Goal: Transaction & Acquisition: Book appointment/travel/reservation

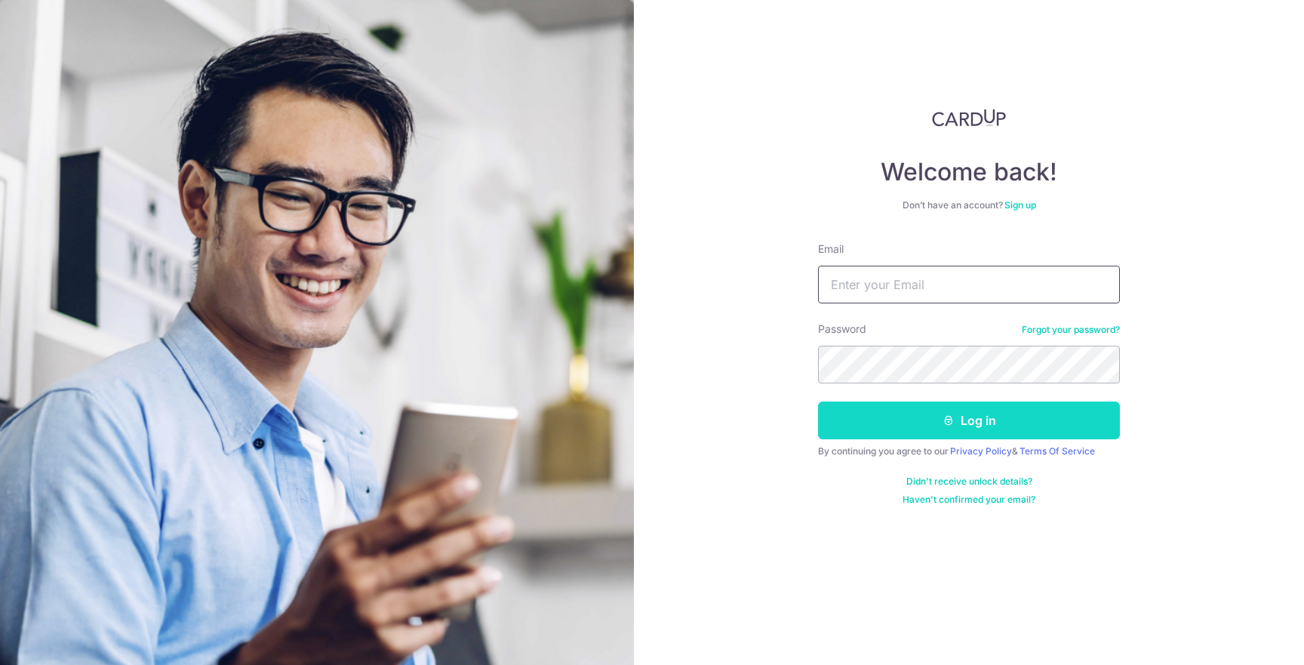
type input "jason@jeyel.com"
click at [893, 432] on button "Log in" at bounding box center [969, 420] width 302 height 38
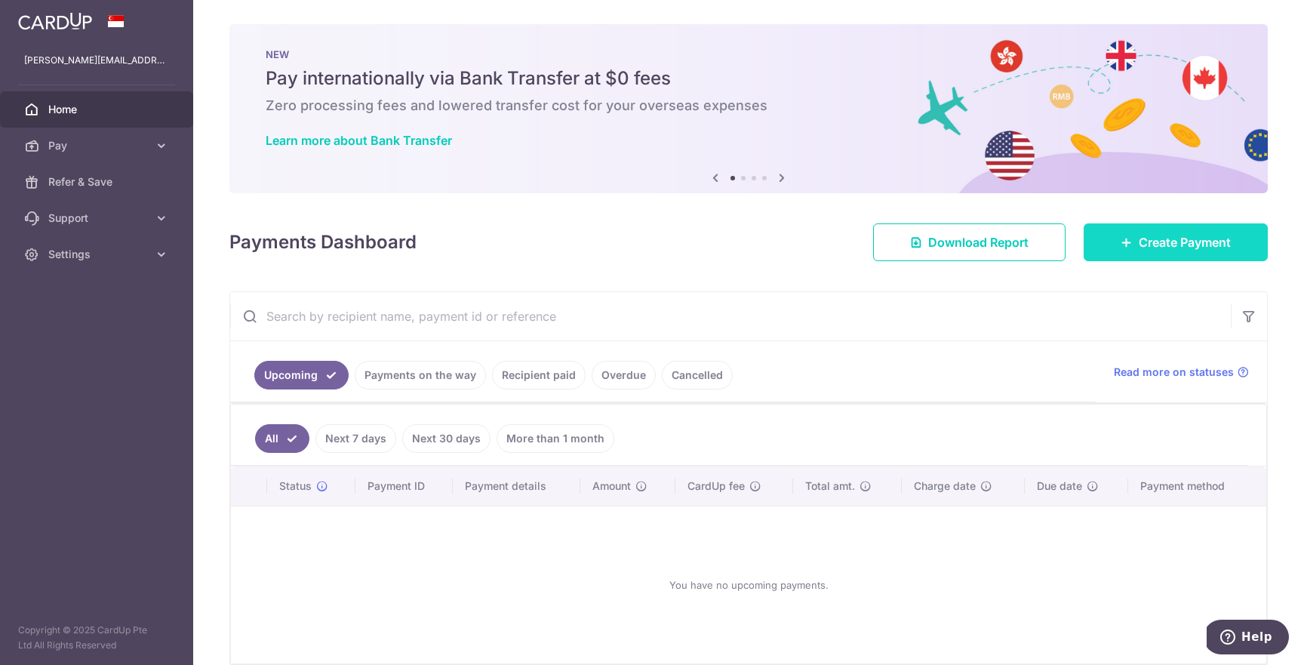
click at [1139, 238] on span "Create Payment" at bounding box center [1185, 242] width 92 height 18
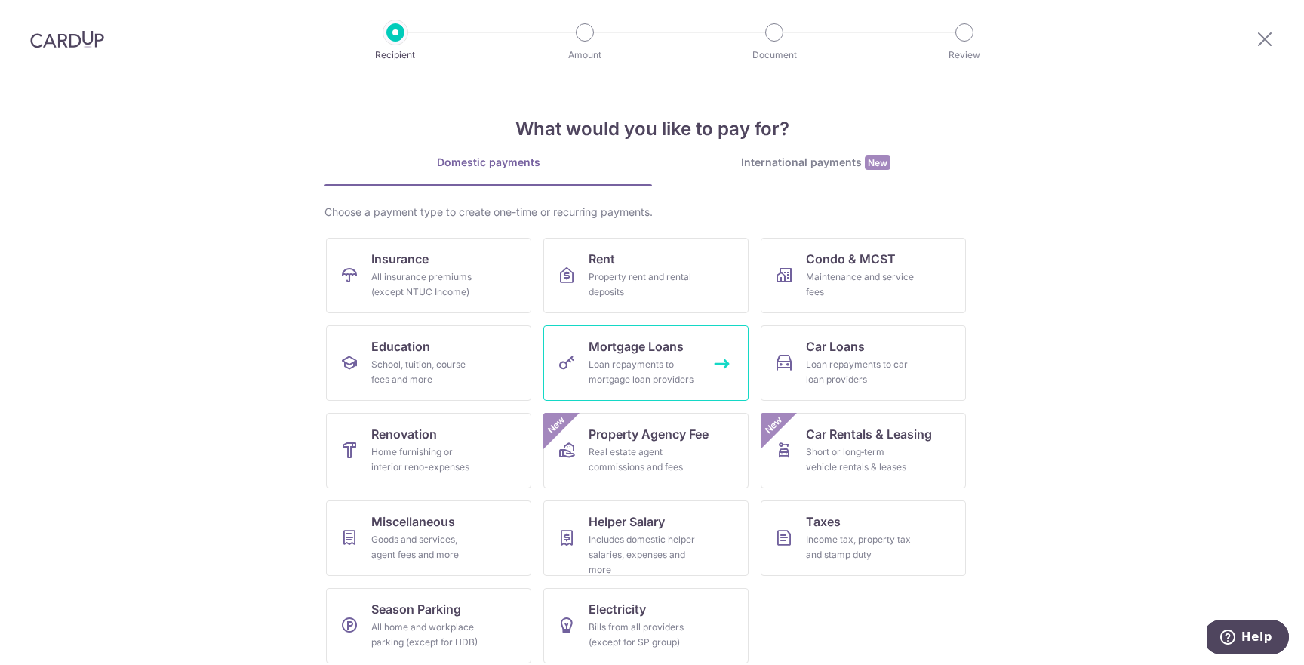
click at [612, 368] on div "Loan repayments to mortgage loan providers" at bounding box center [643, 372] width 109 height 30
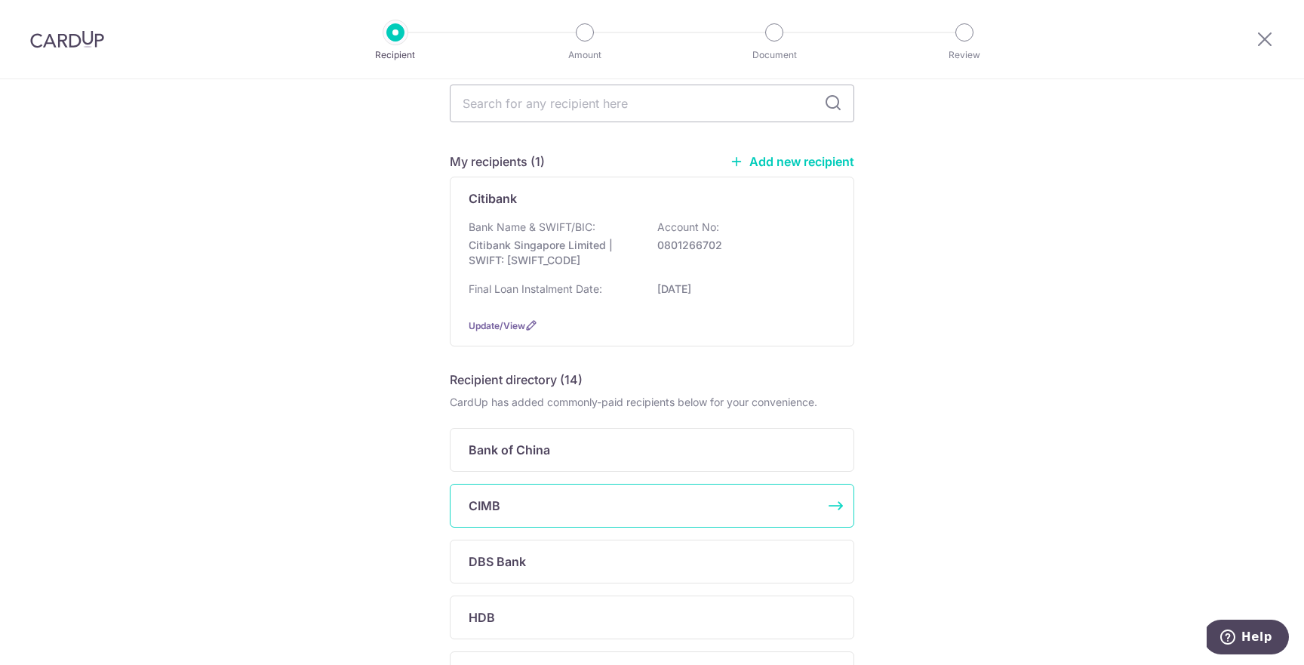
scroll to position [49, 0]
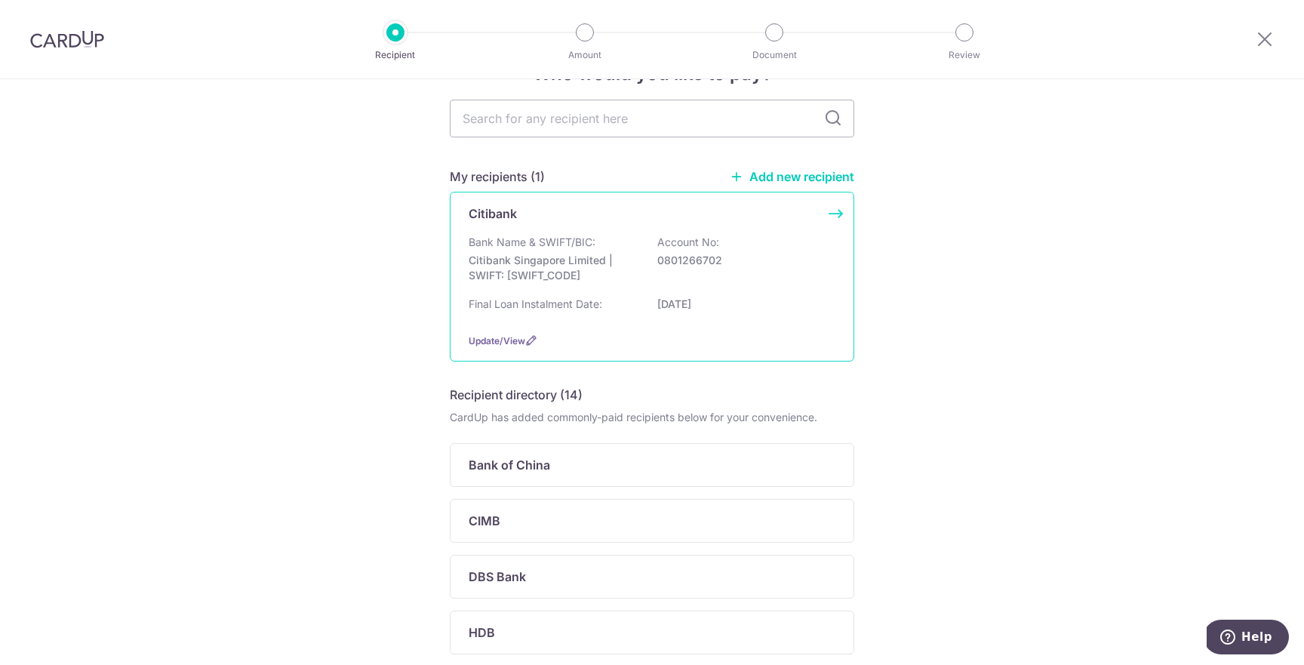
click at [610, 288] on div "Bank Name & SWIFT/BIC: Citibank Singapore Limited | SWIFT: [SWIFT_CODE] Account…" at bounding box center [652, 263] width 367 height 56
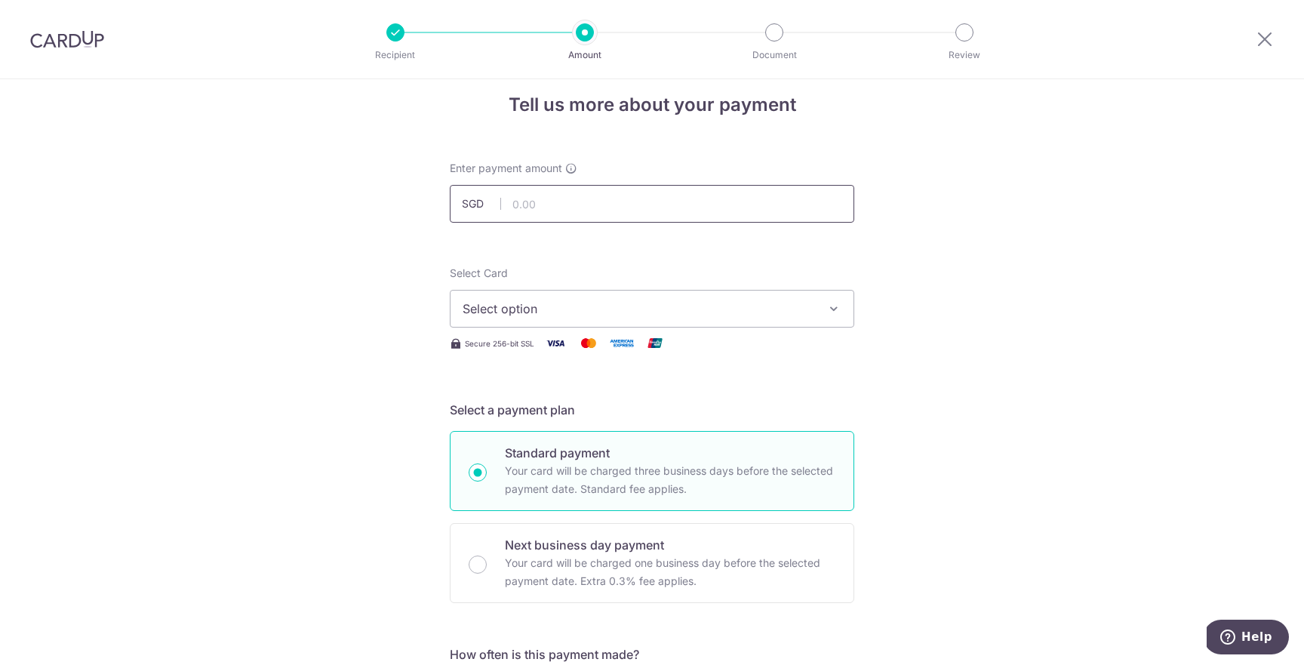
scroll to position [26, 0]
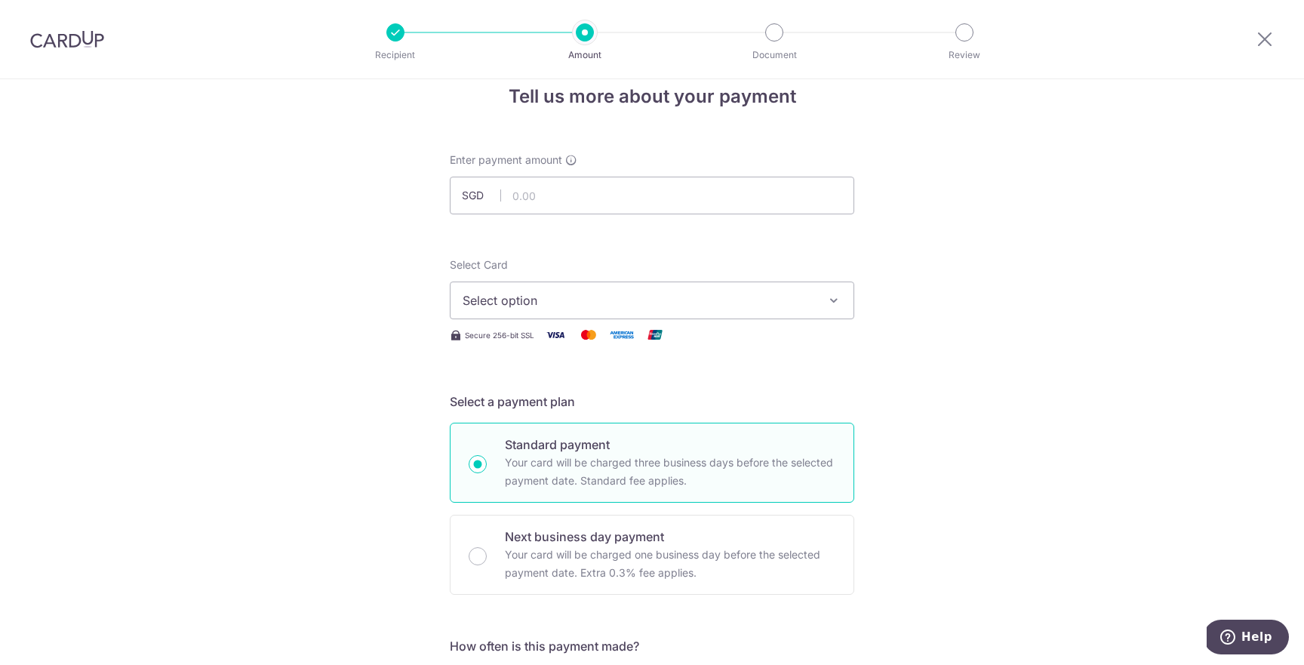
click at [519, 306] on span "Select option" at bounding box center [639, 300] width 352 height 18
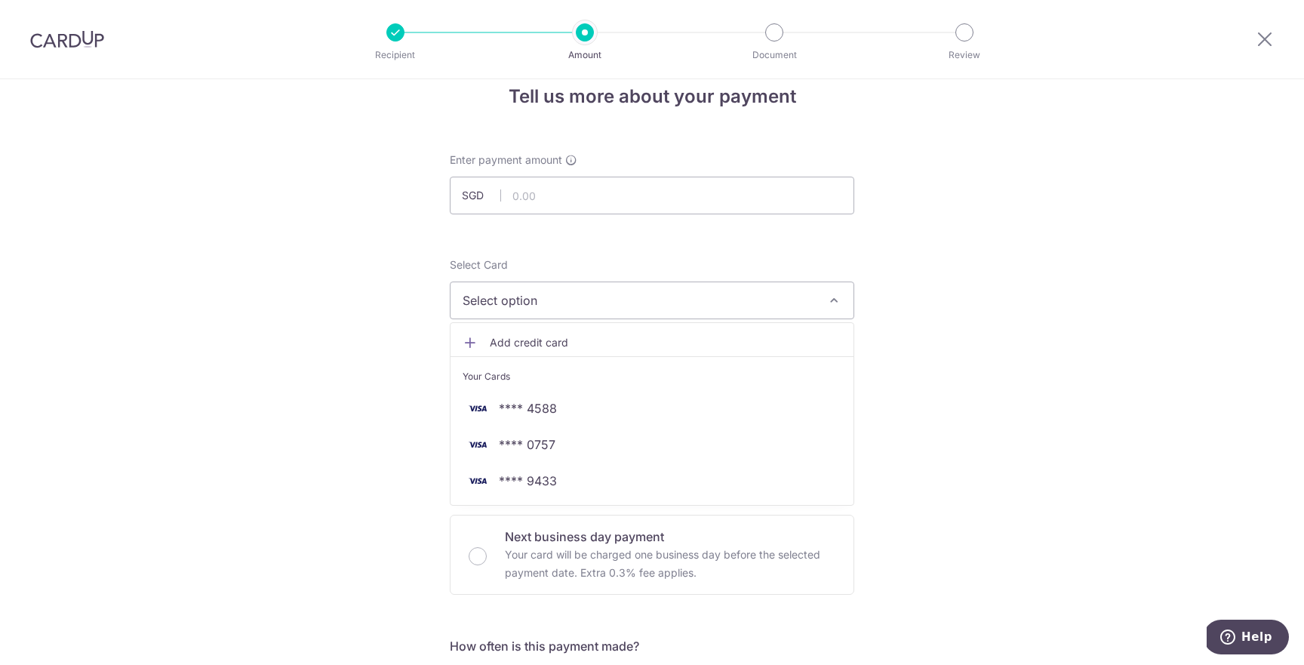
click at [513, 333] on link "Add credit card" at bounding box center [652, 342] width 403 height 27
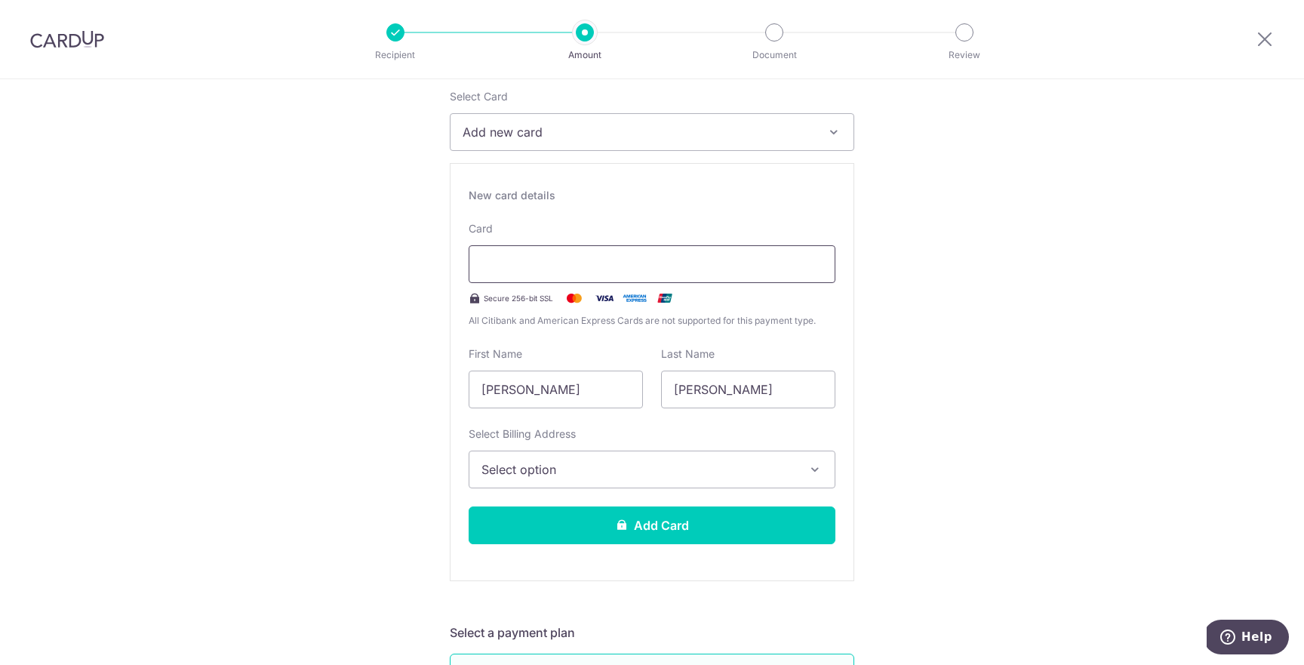
scroll to position [0, 0]
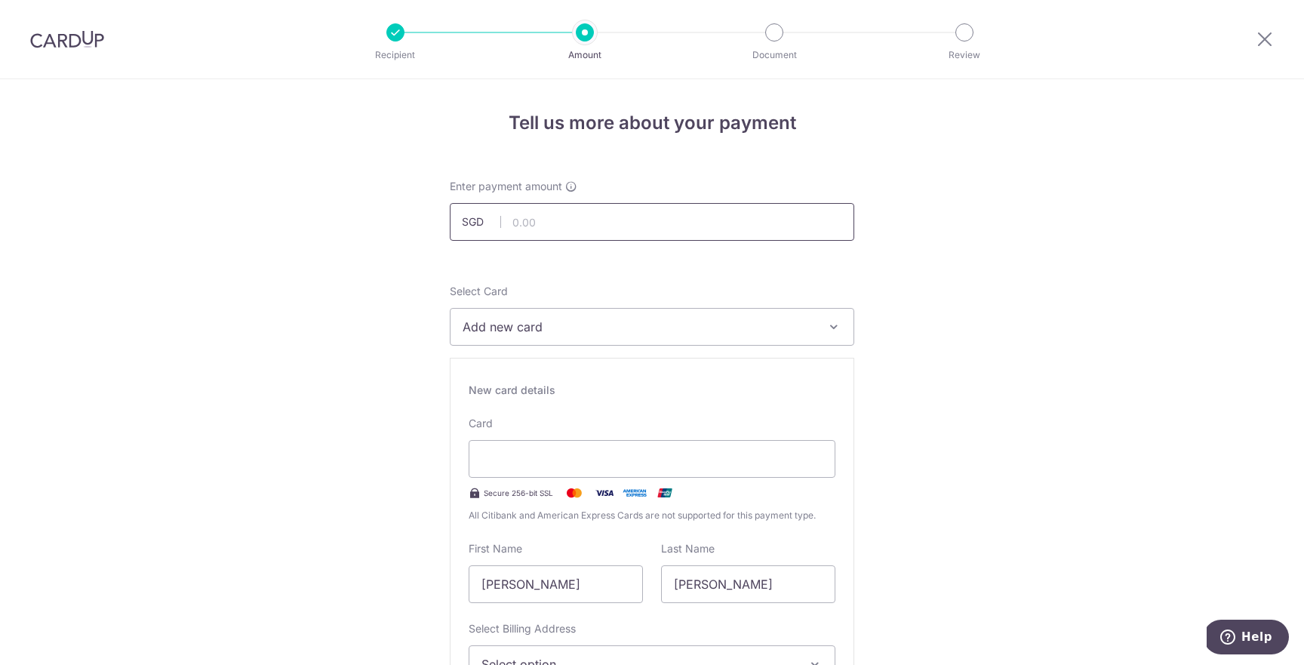
click at [541, 219] on input "text" at bounding box center [652, 222] width 404 height 38
type input "14,491.35"
click at [530, 327] on span "Add new card" at bounding box center [639, 327] width 352 height 18
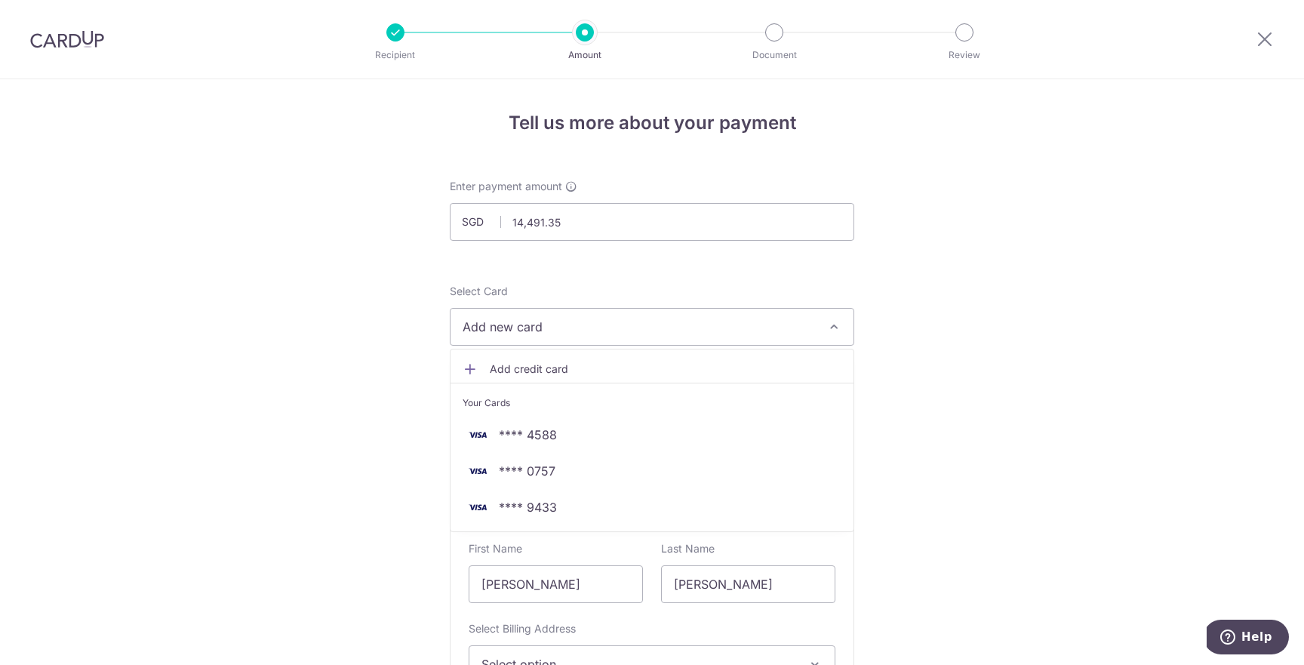
click at [530, 364] on span "Add credit card" at bounding box center [666, 368] width 352 height 15
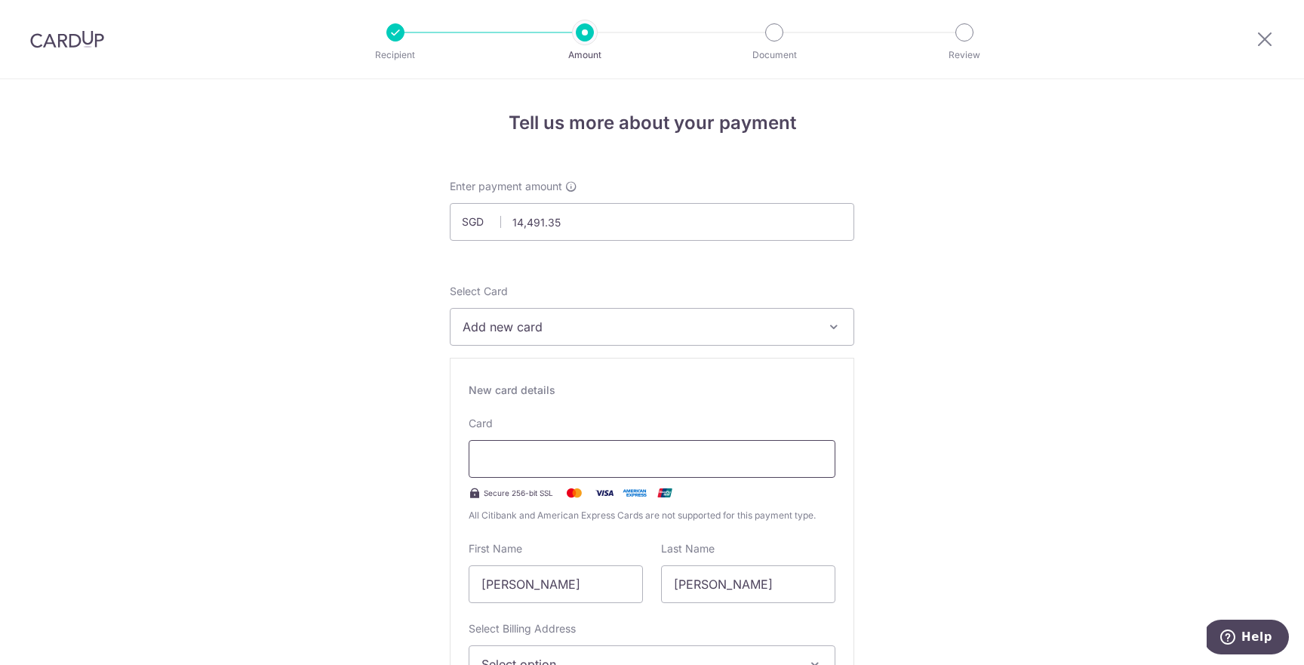
click at [525, 450] on iframe at bounding box center [651, 459] width 341 height 18
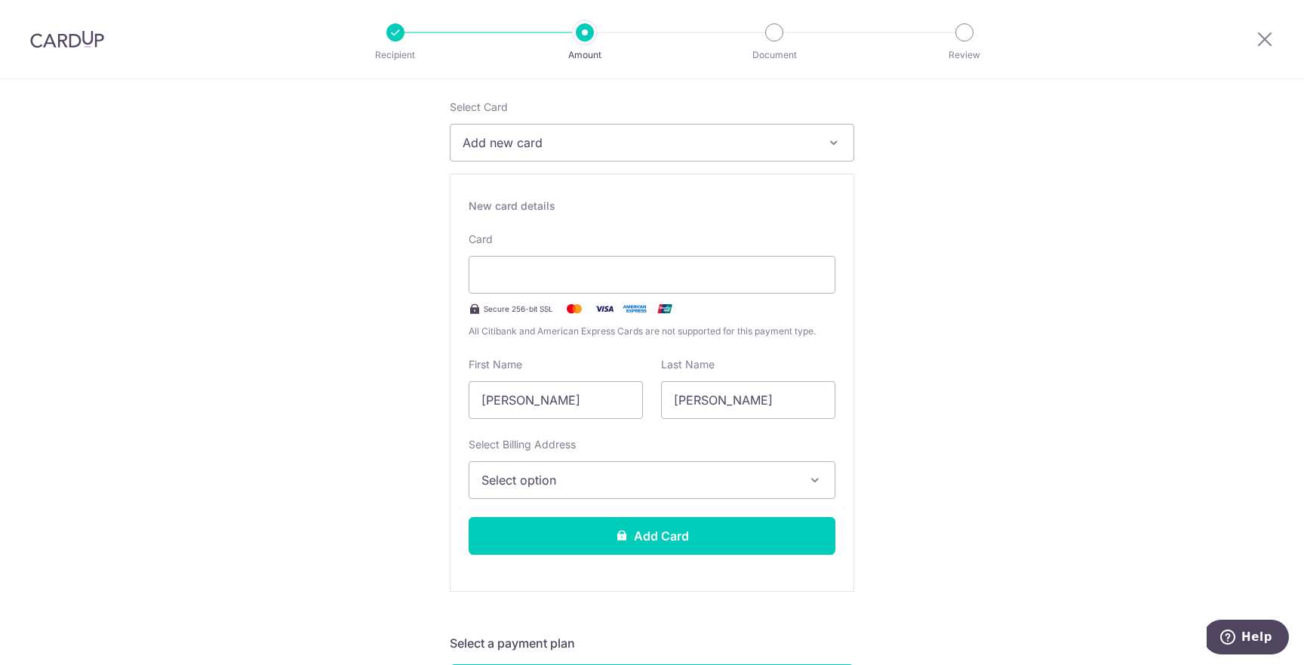
scroll to position [183, 0]
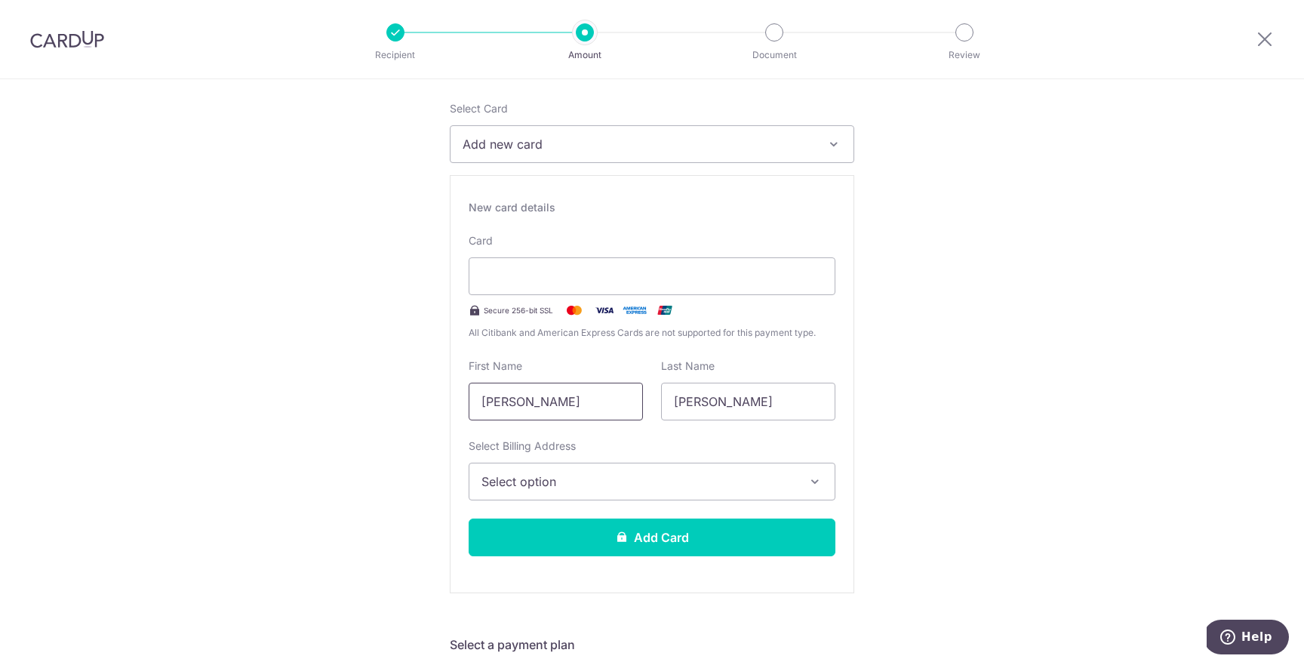
click at [534, 404] on input "Jason Ling" at bounding box center [556, 402] width 174 height 38
type input "Jason"
click at [729, 398] on input "Ling Xiaowei" at bounding box center [748, 402] width 174 height 38
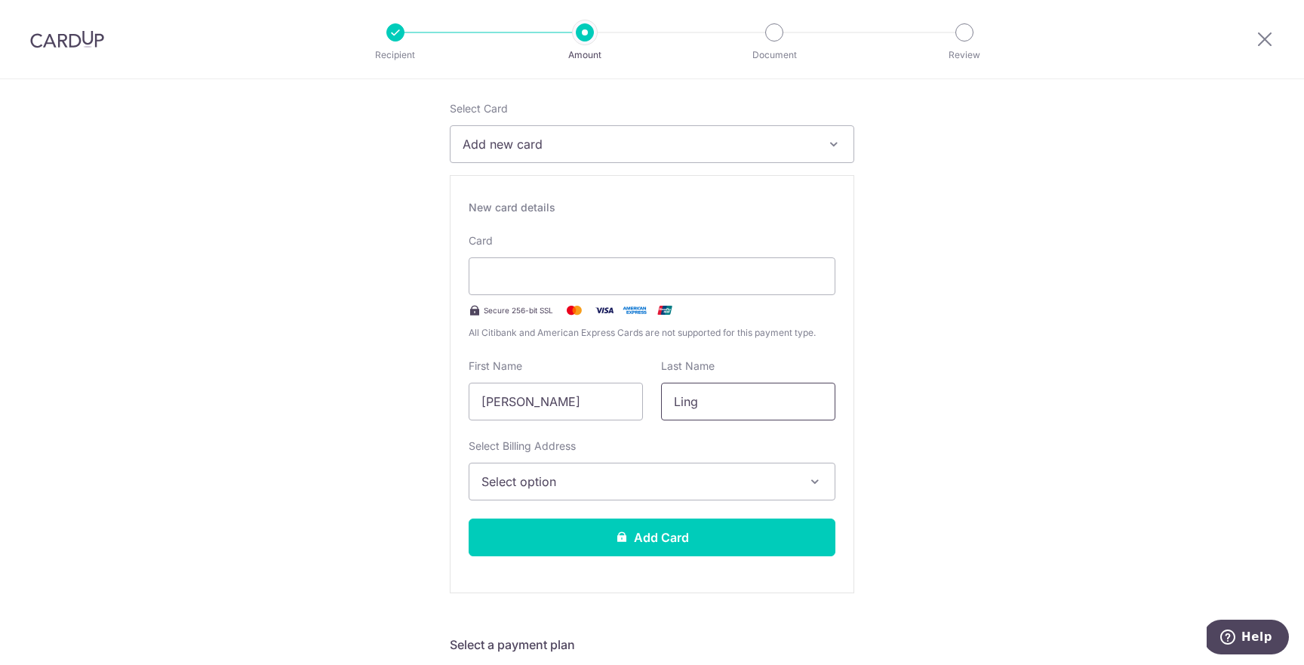
type input "Ling"
click at [634, 490] on span "Select option" at bounding box center [638, 481] width 314 height 18
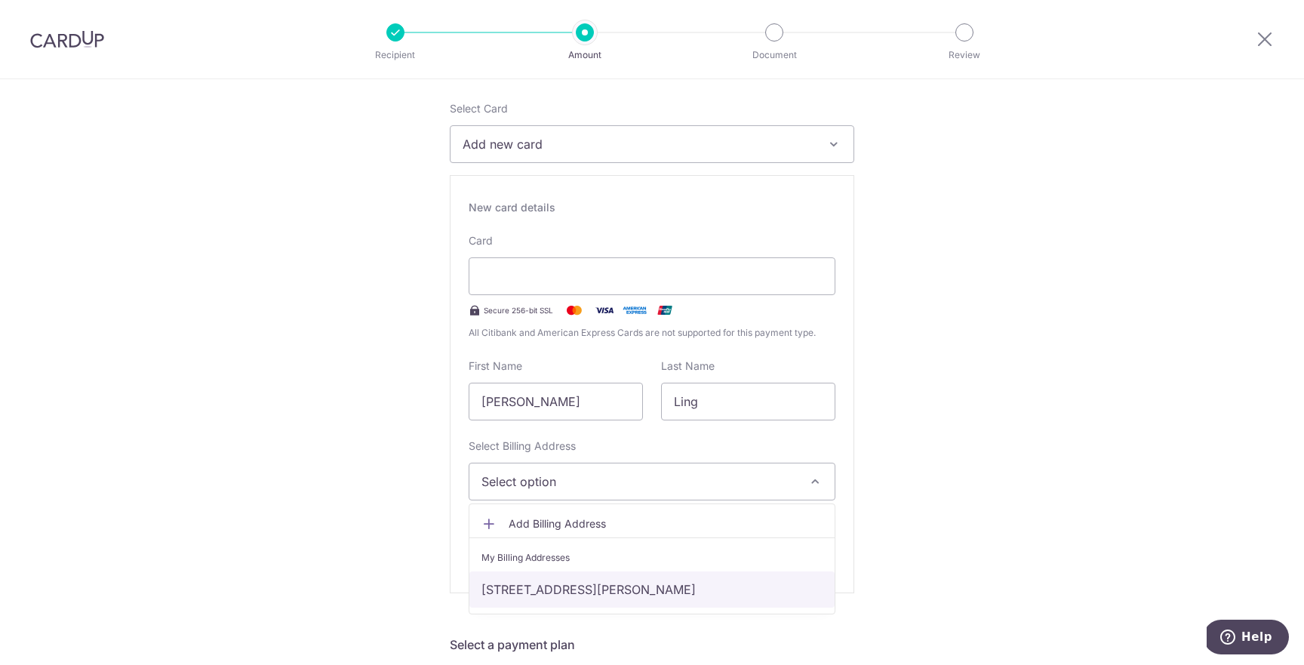
click at [574, 592] on link "45 Chwee Chian View, Singapore, Singapore-119722" at bounding box center [651, 589] width 365 height 36
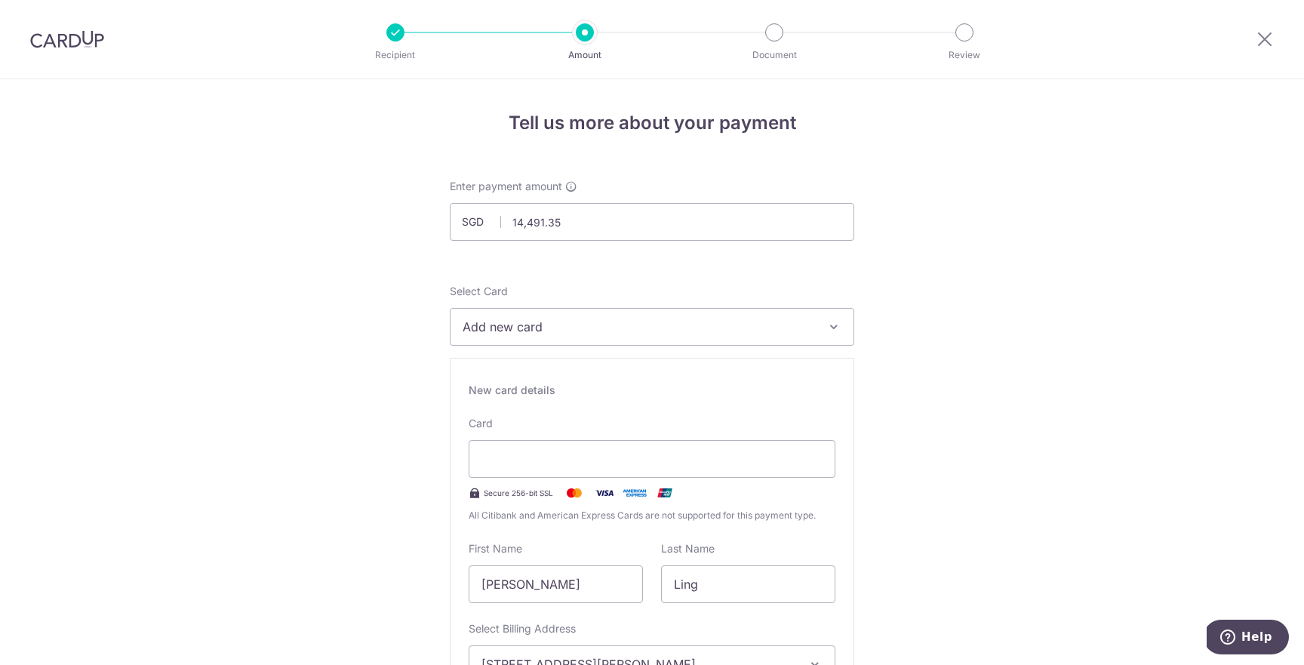
scroll to position [289, 0]
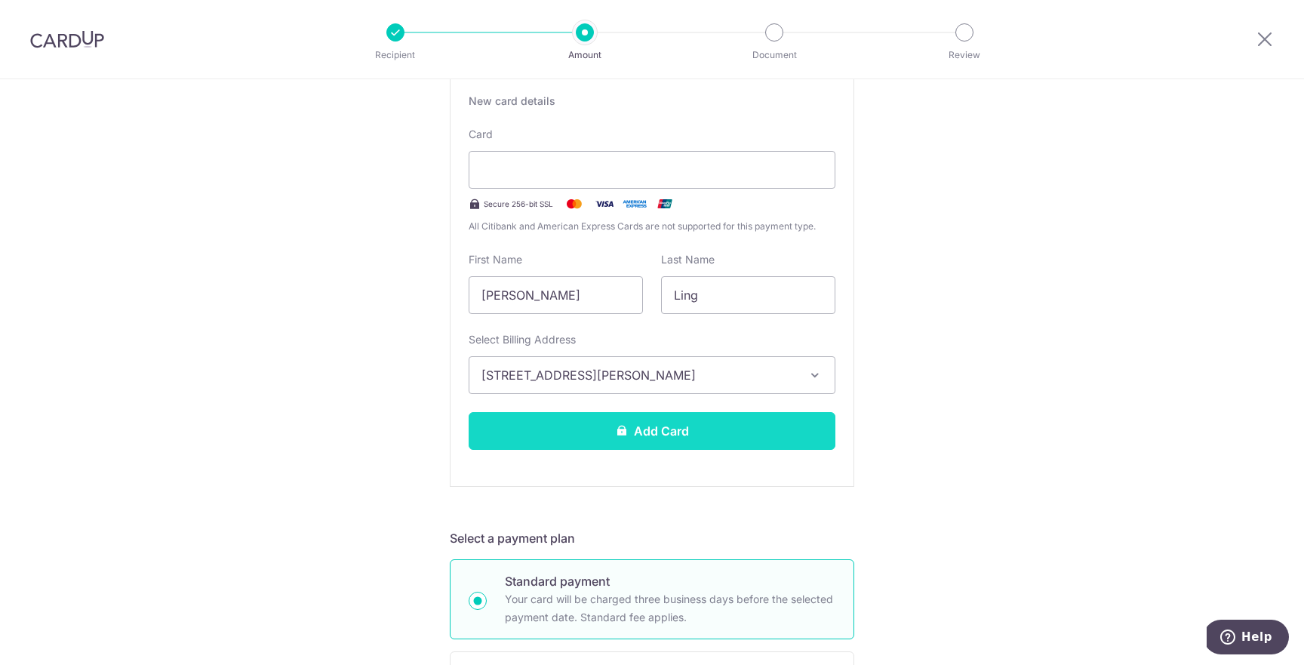
click at [602, 424] on button "Add Card" at bounding box center [652, 431] width 367 height 38
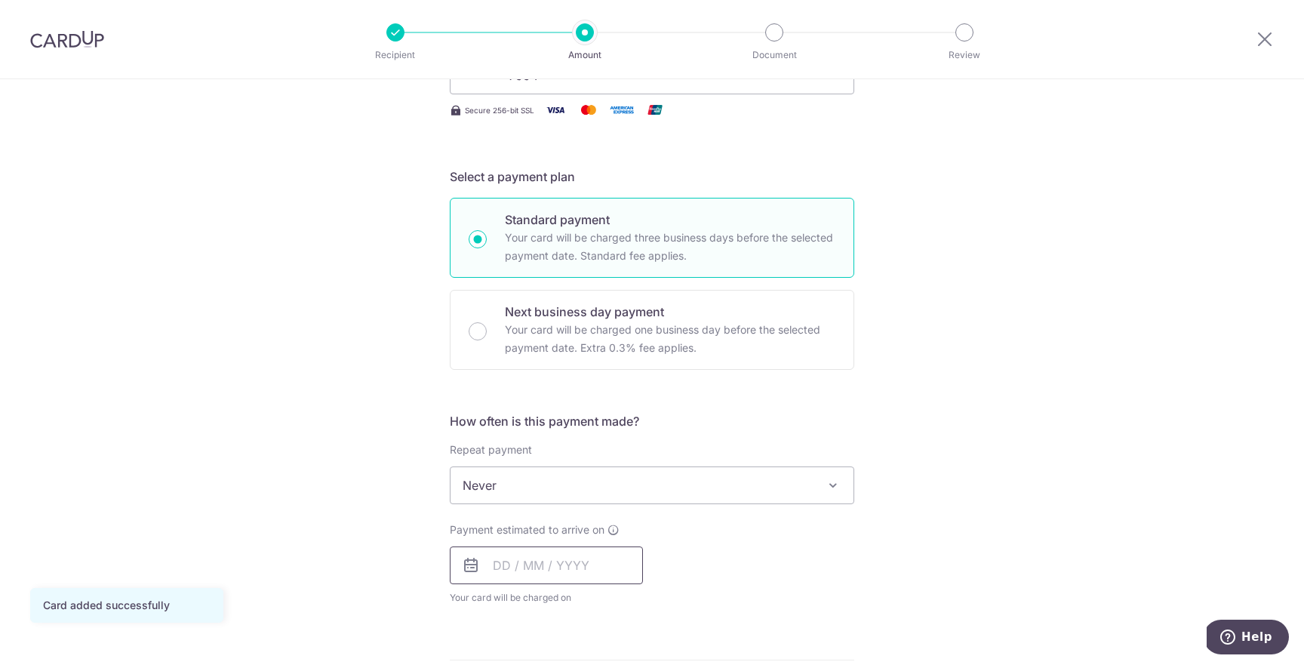
scroll to position [394, 0]
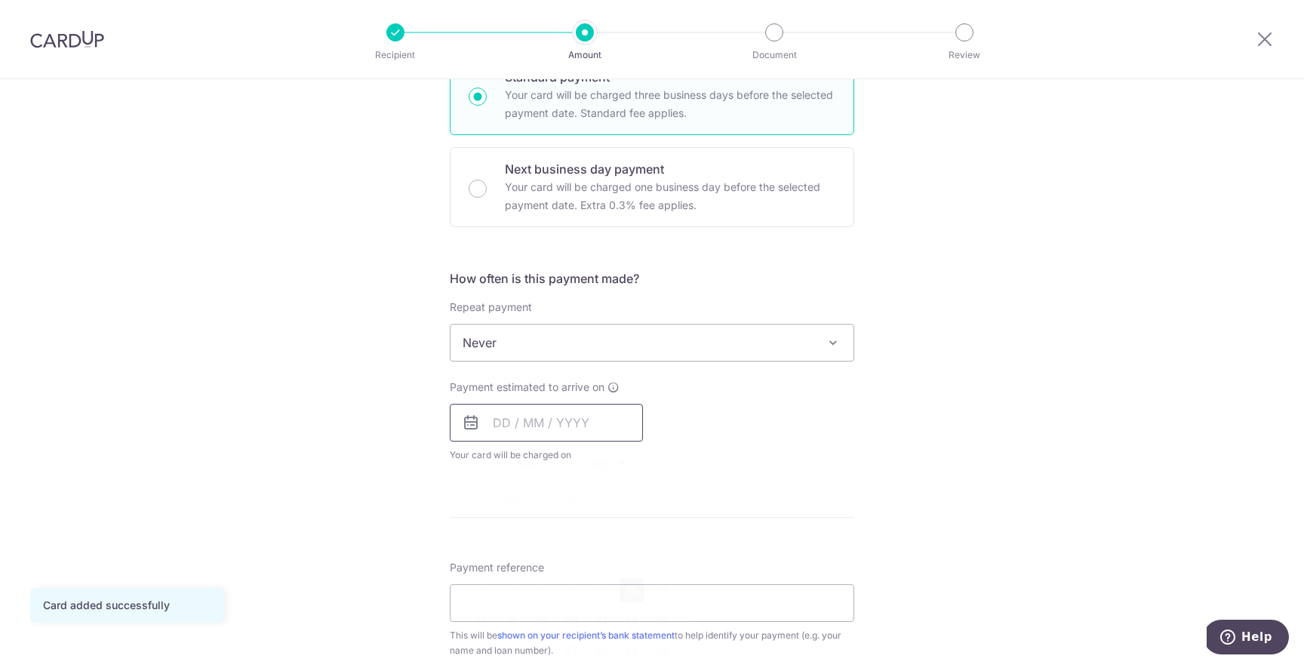
click at [540, 423] on input "text" at bounding box center [546, 423] width 193 height 38
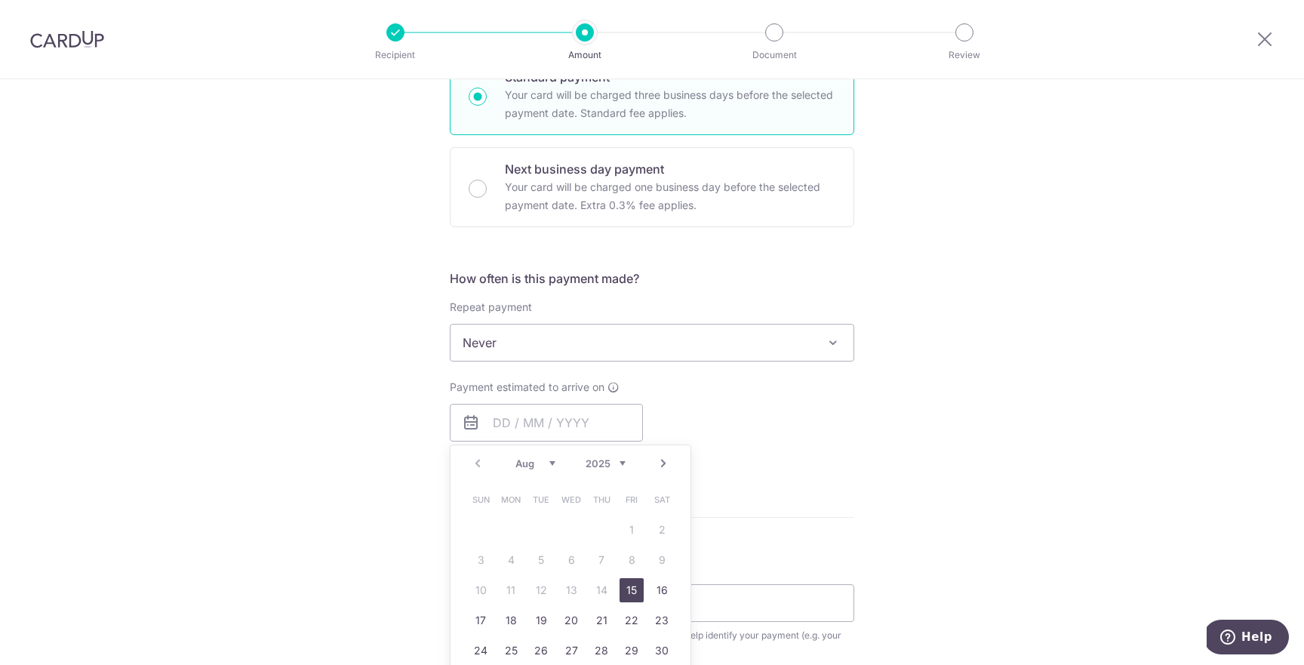
click at [661, 461] on link "Next" at bounding box center [663, 463] width 18 height 18
click at [512, 530] on link "1" at bounding box center [511, 530] width 24 height 24
type input "[DATE]"
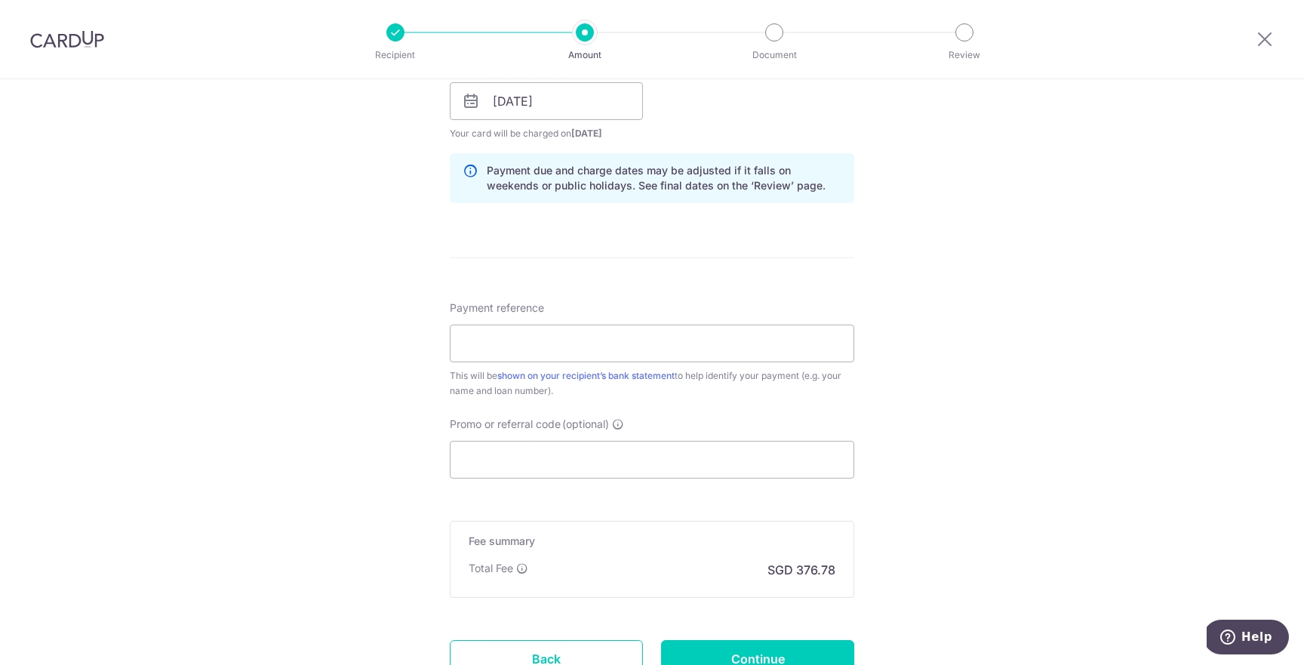
scroll to position [739, 0]
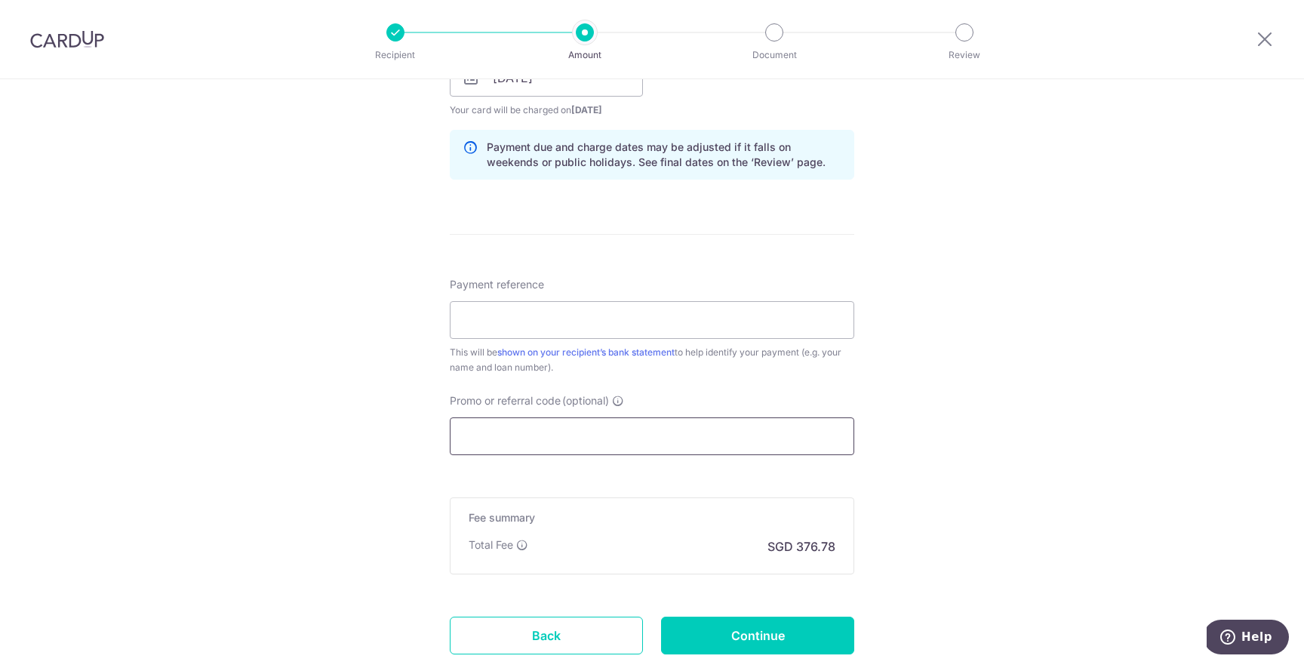
click at [491, 430] on input "Promo or referral code (optional)" at bounding box center [652, 436] width 404 height 38
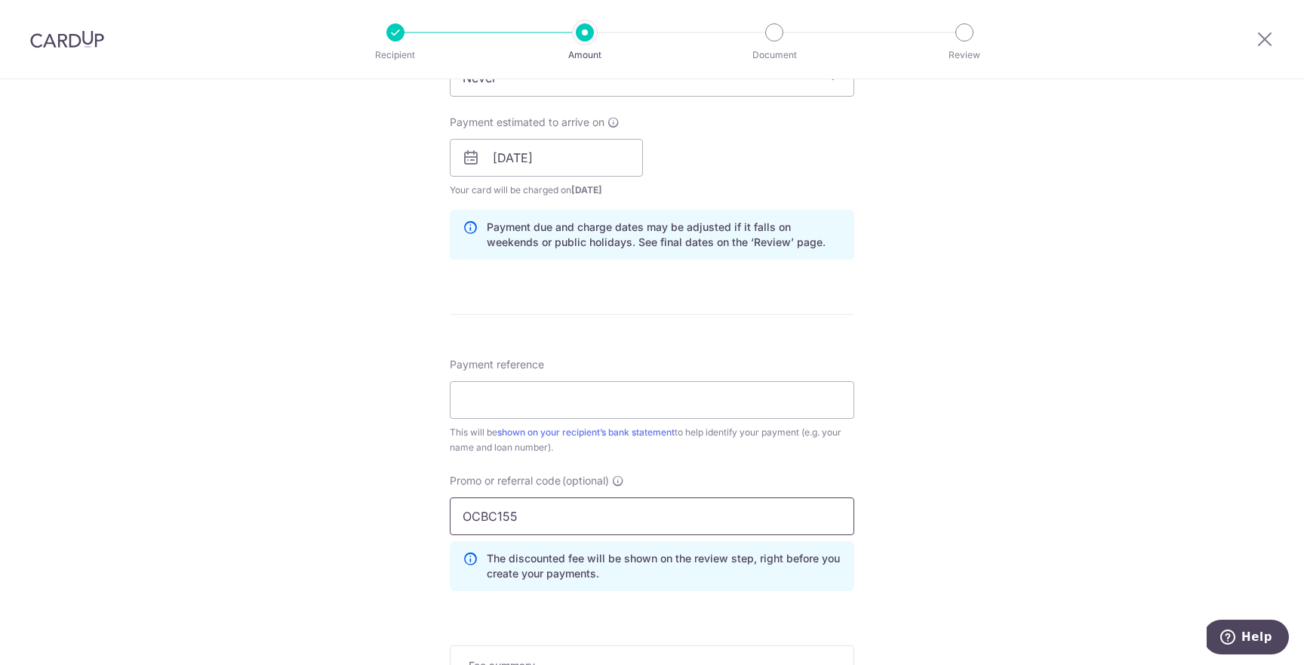
scroll to position [698, 0]
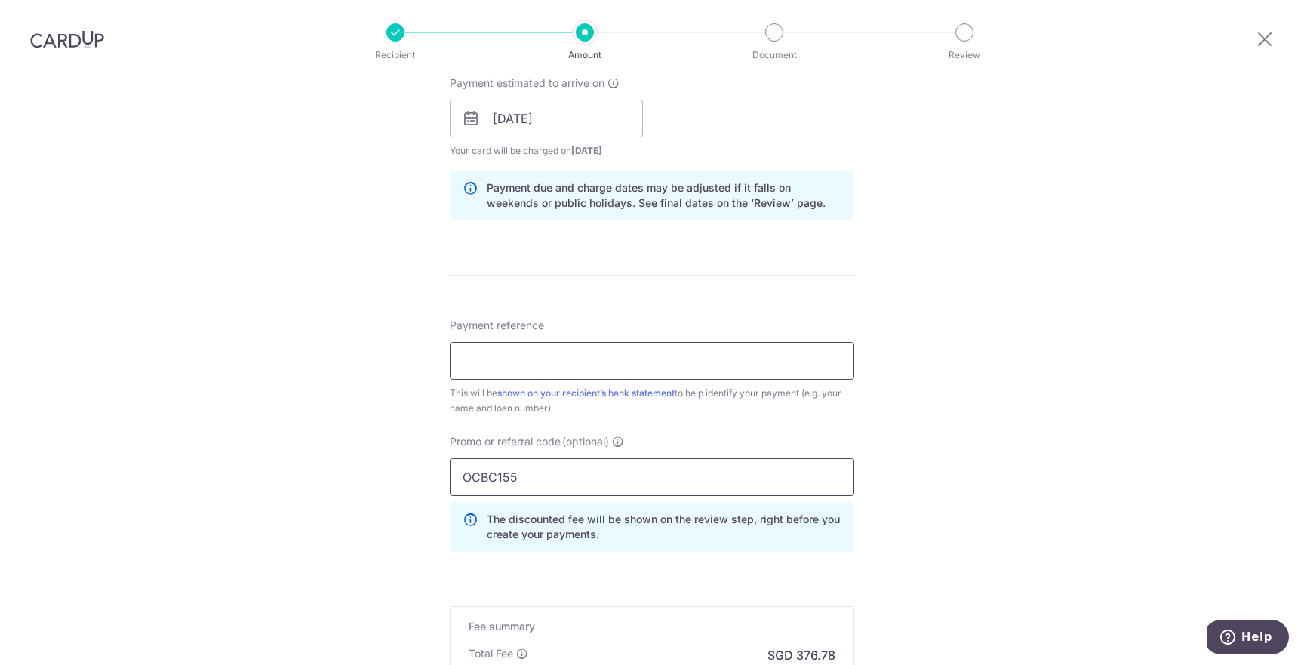
type input "OCBC155"
click at [644, 370] on input "Payment reference" at bounding box center [652, 361] width 404 height 38
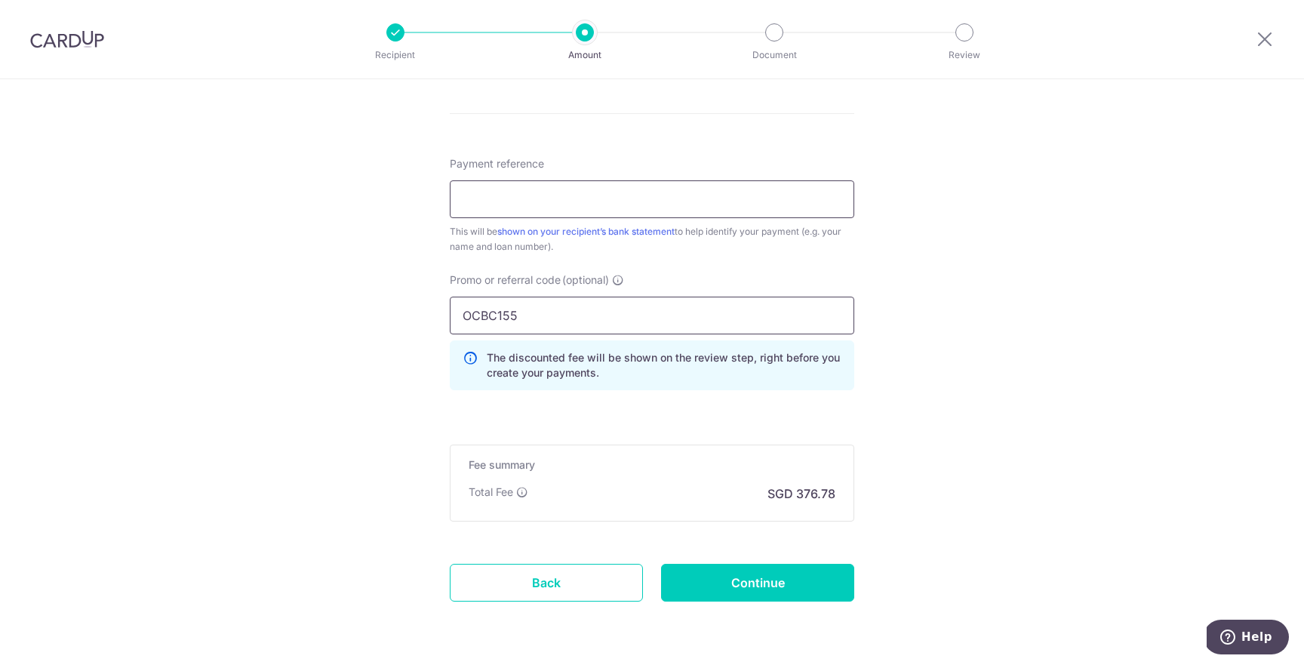
scroll to position [909, 0]
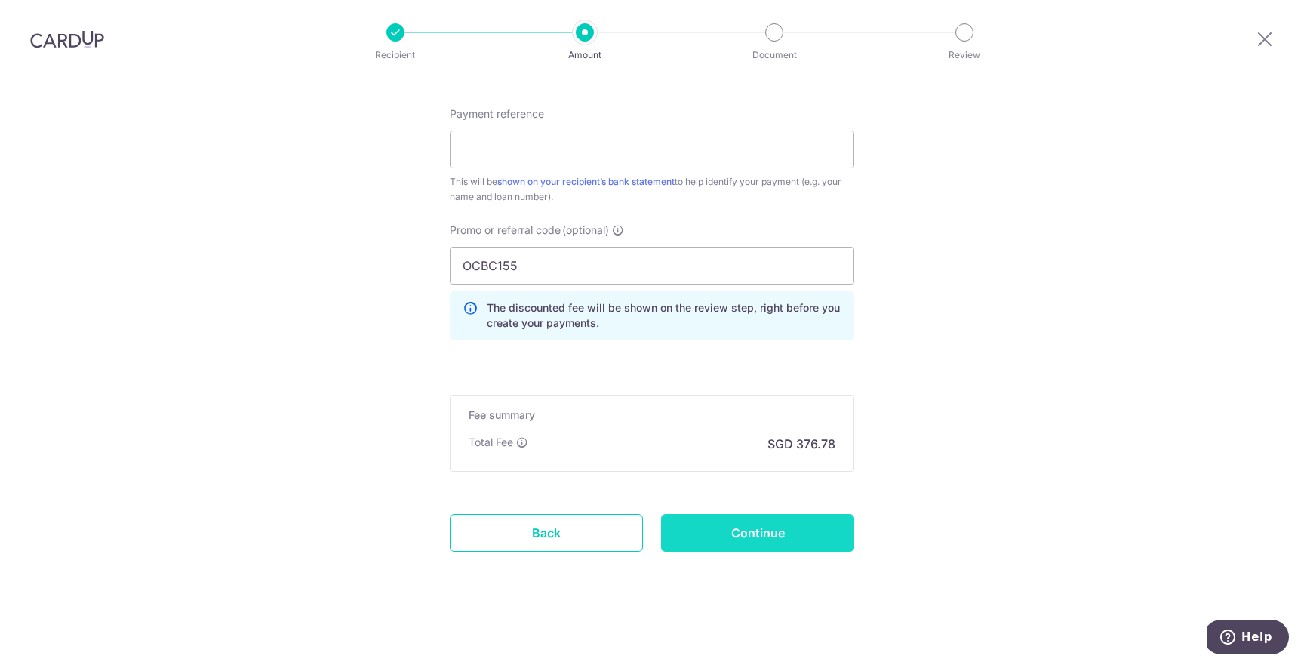
click at [725, 531] on input "Continue" at bounding box center [757, 533] width 193 height 38
type input "Create Schedule"
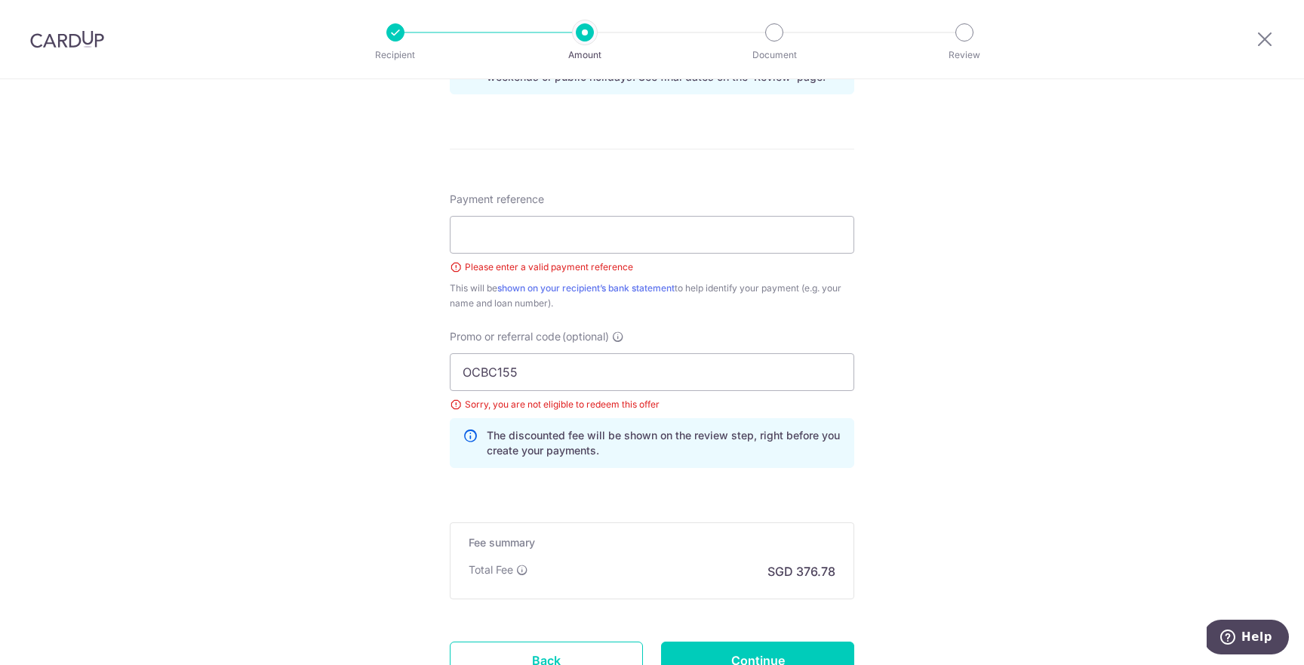
scroll to position [798, 0]
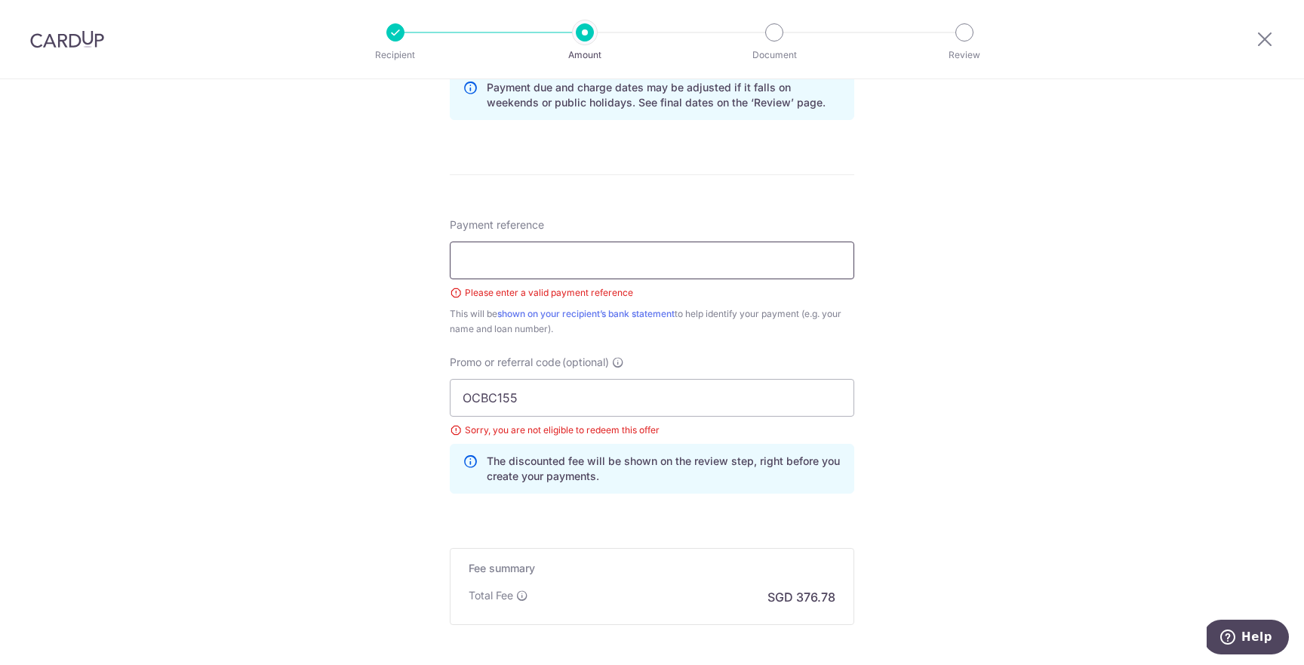
click at [539, 267] on input "Payment reference" at bounding box center [652, 260] width 404 height 38
type input "Mortgage"
click at [521, 406] on input "OCBC155" at bounding box center [652, 398] width 404 height 38
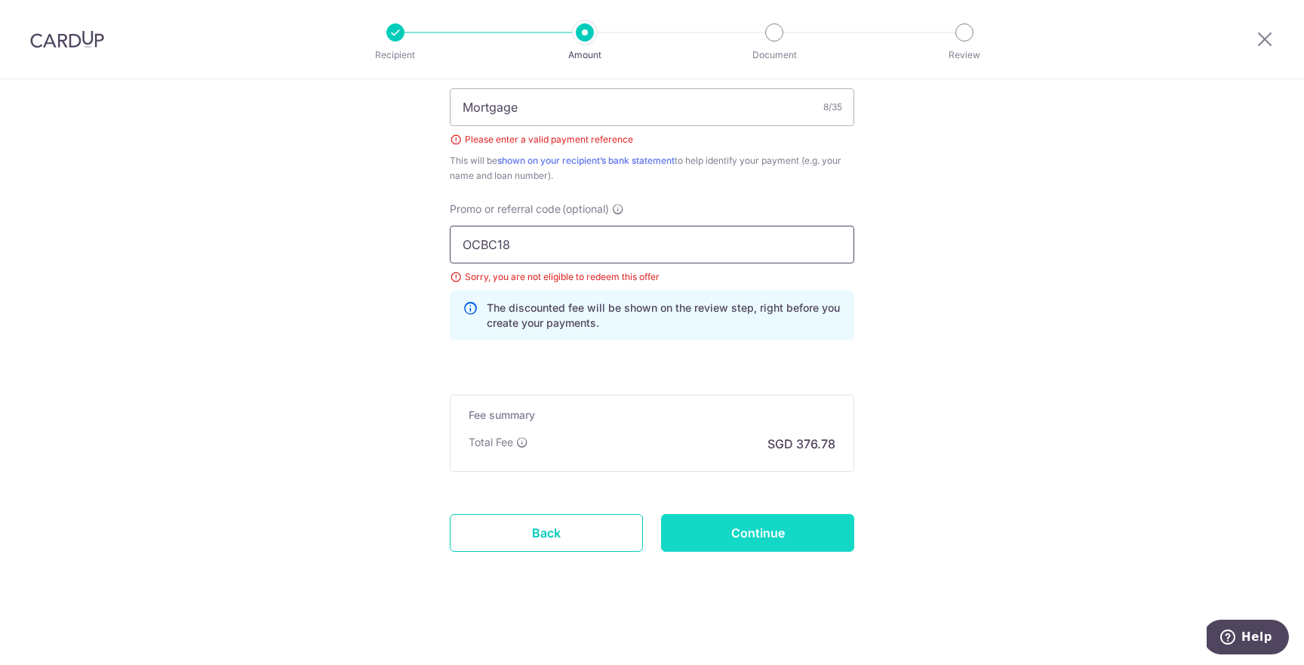
type input "OCBC18"
click at [732, 522] on input "Continue" at bounding box center [757, 533] width 193 height 38
type input "Create Schedule"
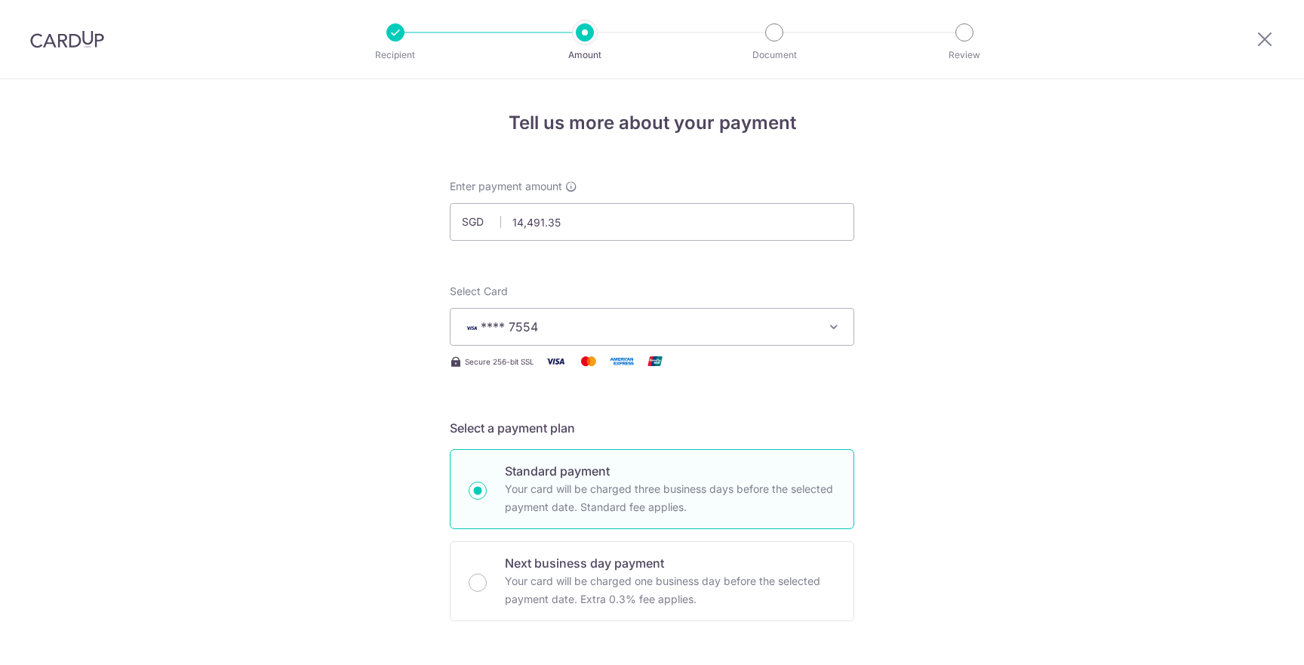
scroll to position [930, 0]
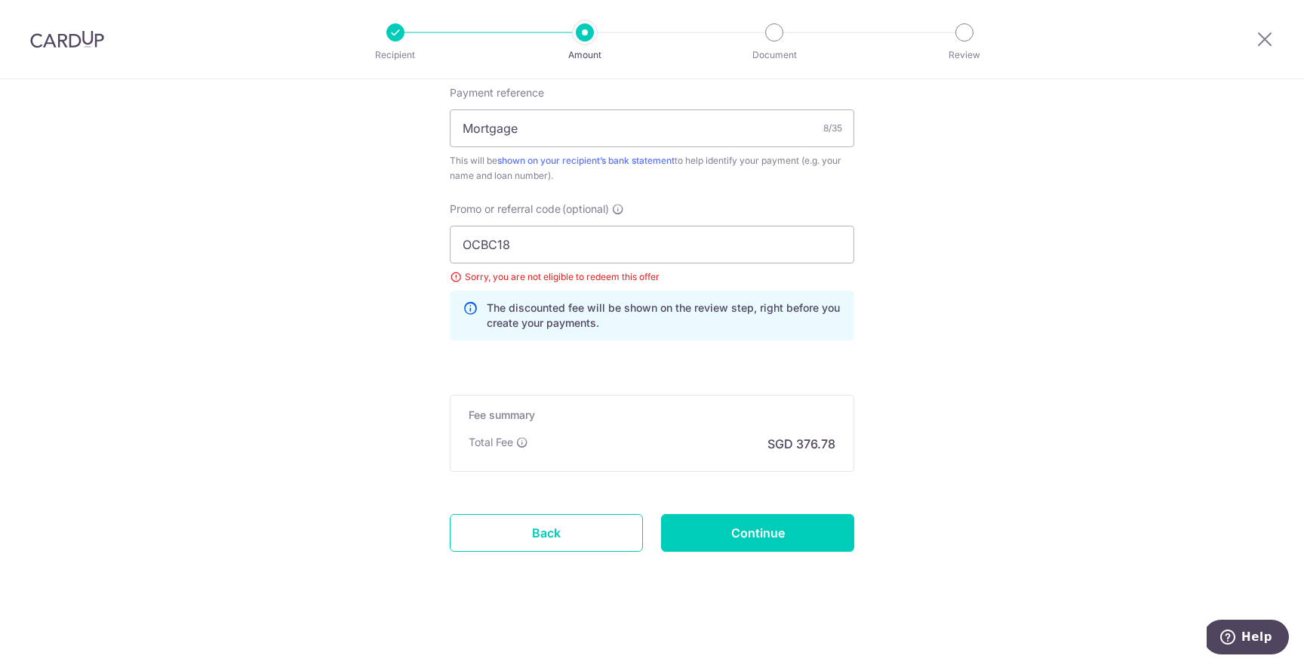
click at [469, 305] on icon at bounding box center [470, 315] width 15 height 30
click at [450, 278] on div "Sorry, you are not eligible to redeem this offer" at bounding box center [652, 276] width 404 height 15
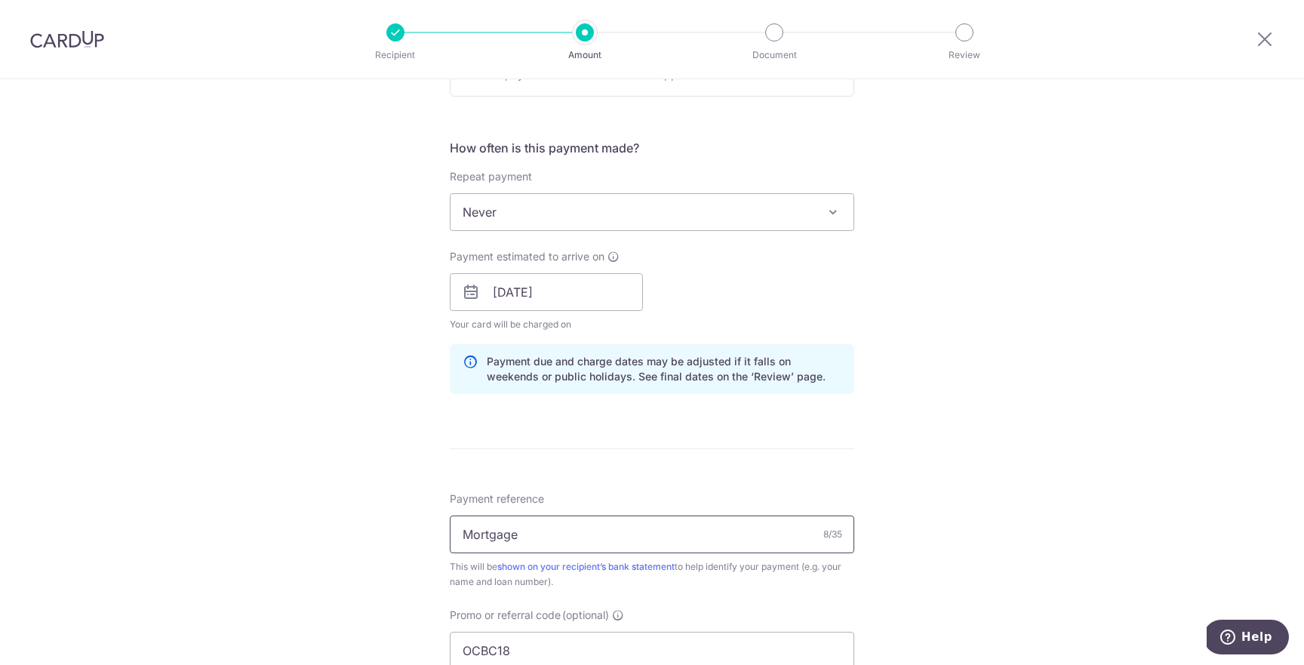
scroll to position [482, 0]
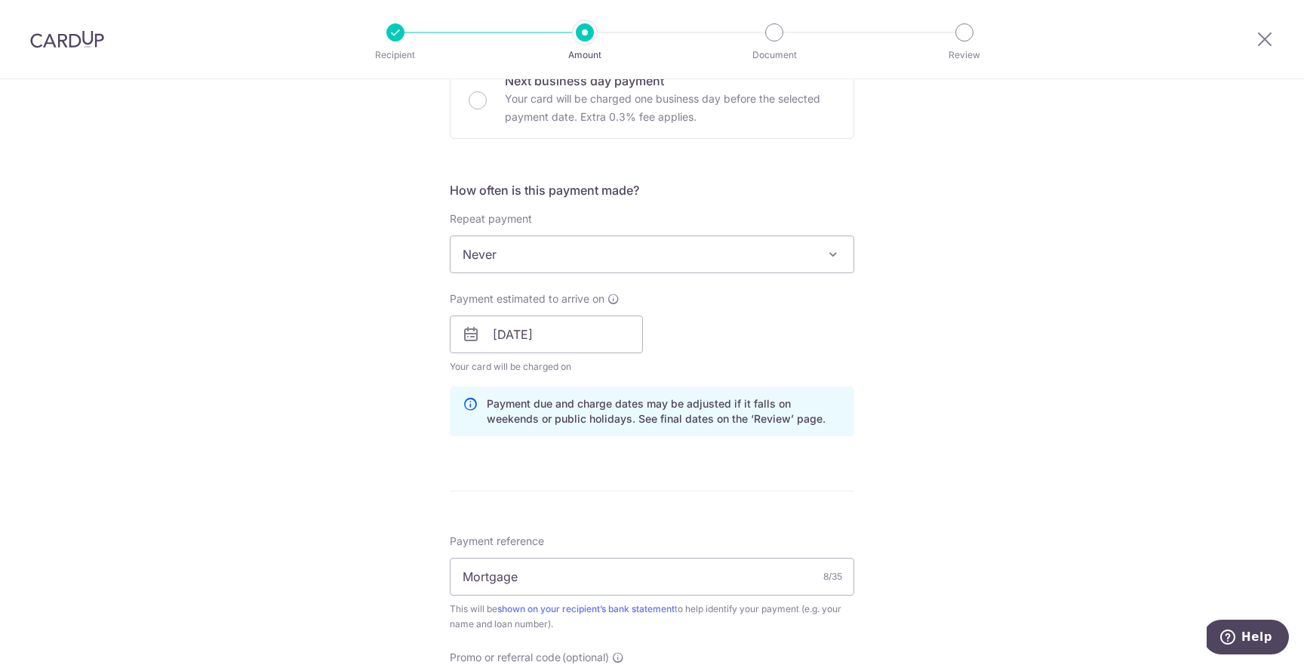
click at [551, 254] on span "Never" at bounding box center [652, 254] width 403 height 36
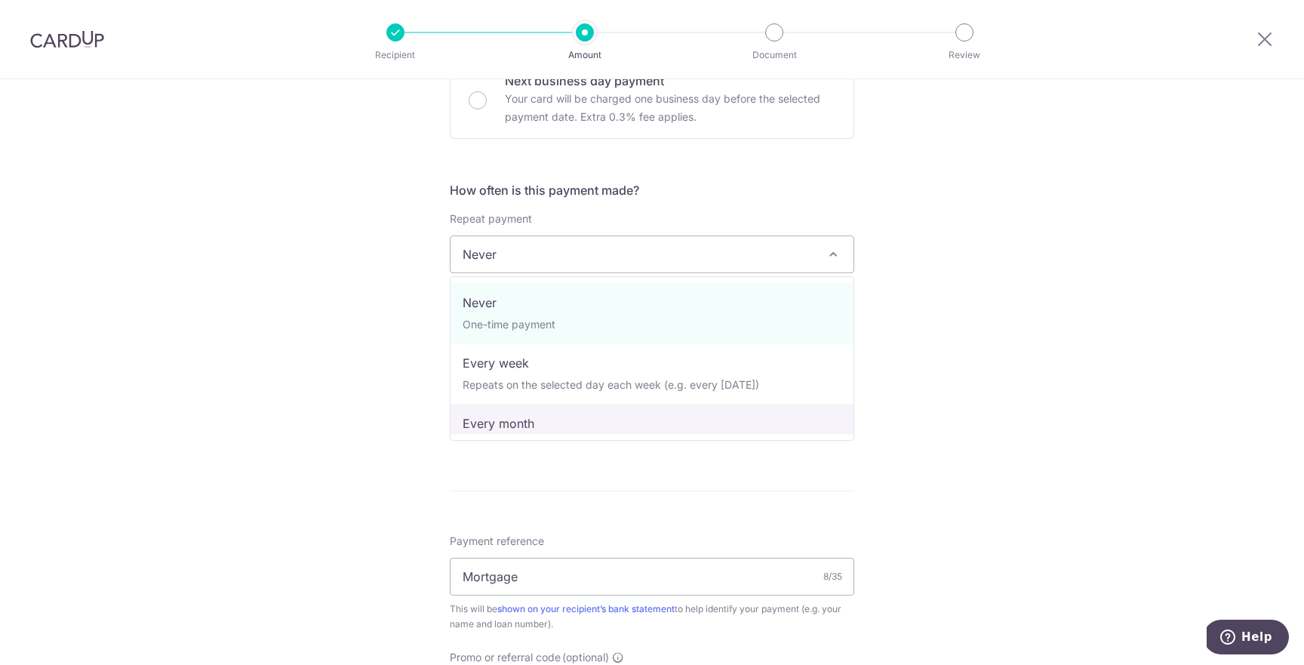
select select "3"
type input "[DATE]"
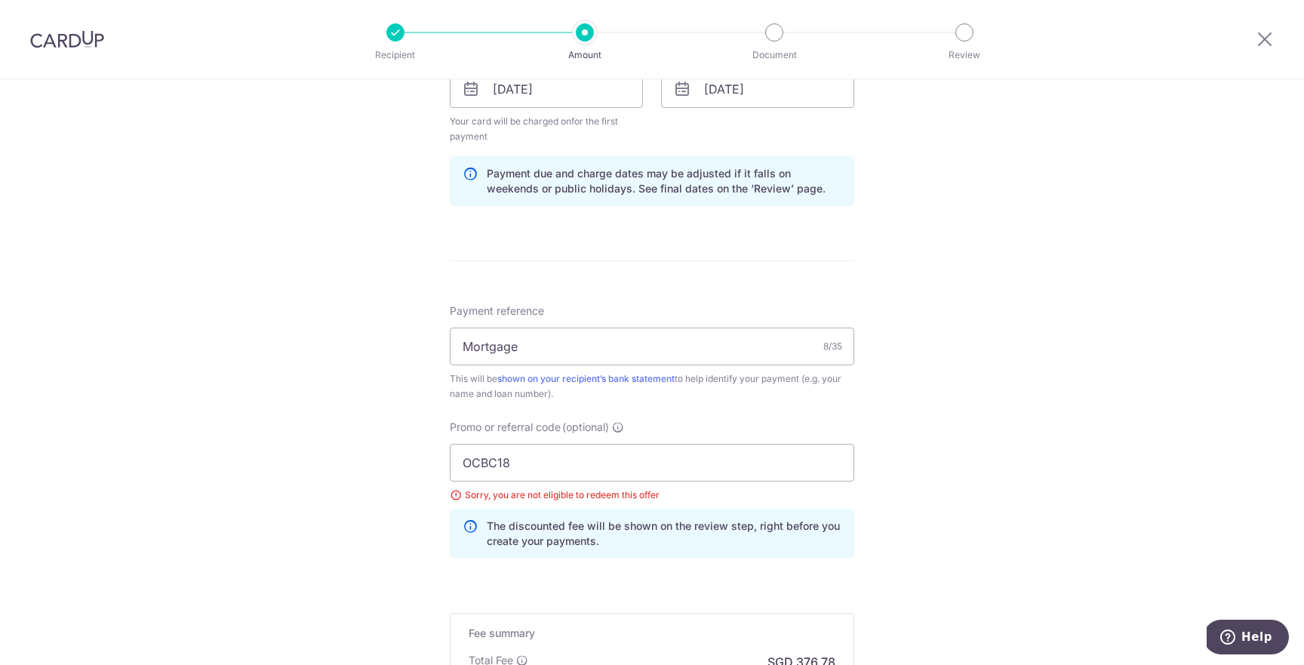
scroll to position [946, 0]
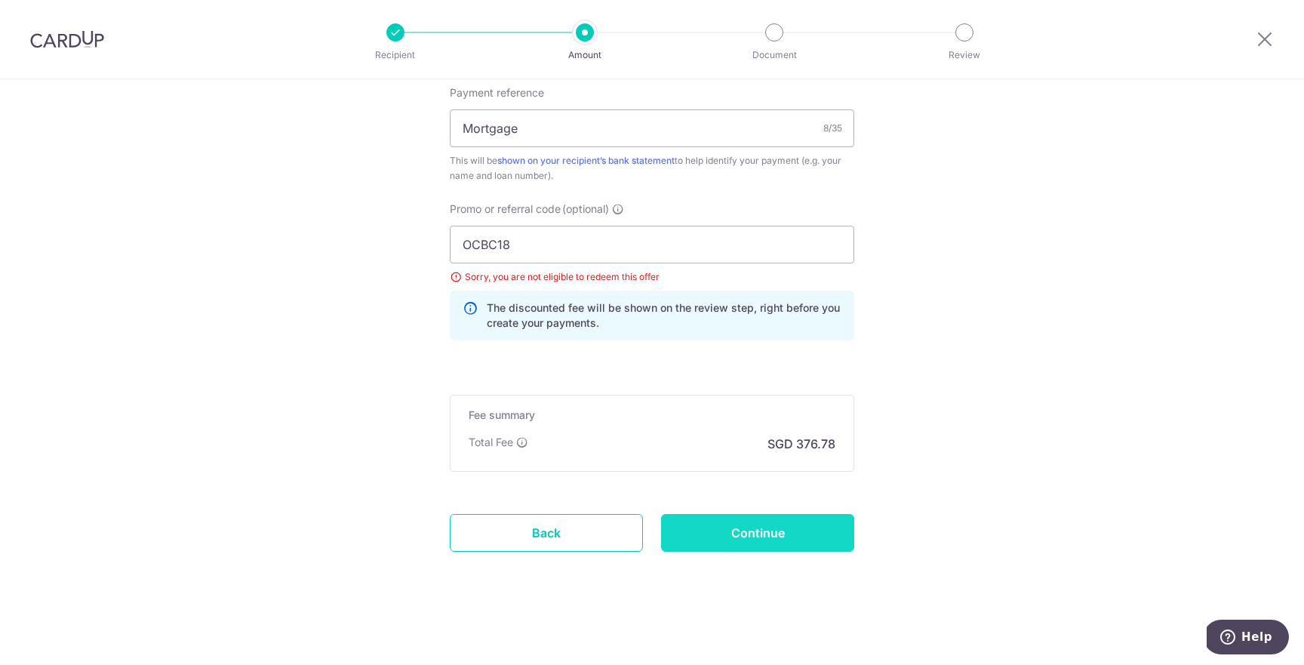
click at [764, 540] on input "Continue" at bounding box center [757, 533] width 193 height 38
type input "Update Schedule"
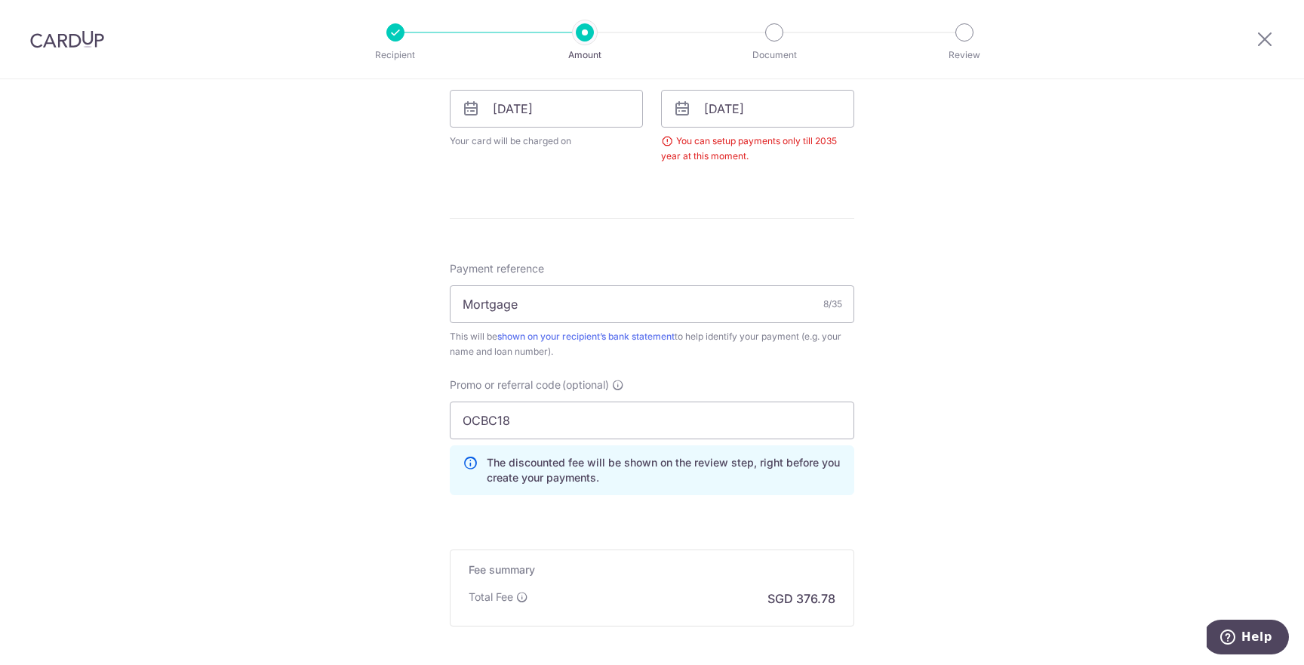
scroll to position [650, 0]
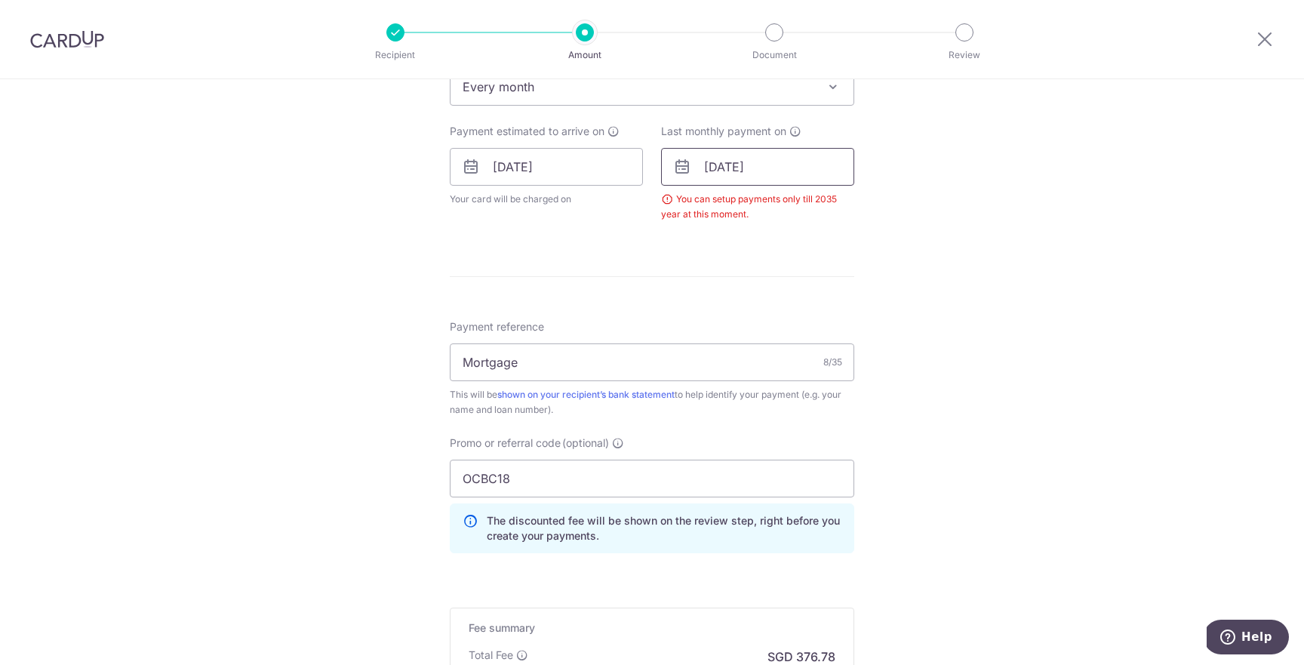
click at [766, 171] on input "01/04/2037" at bounding box center [757, 167] width 193 height 38
click at [816, 202] on select "2025 2026 2027 2028 2029 2030 2031 2032 2033 2034 2035" at bounding box center [817, 207] width 40 height 12
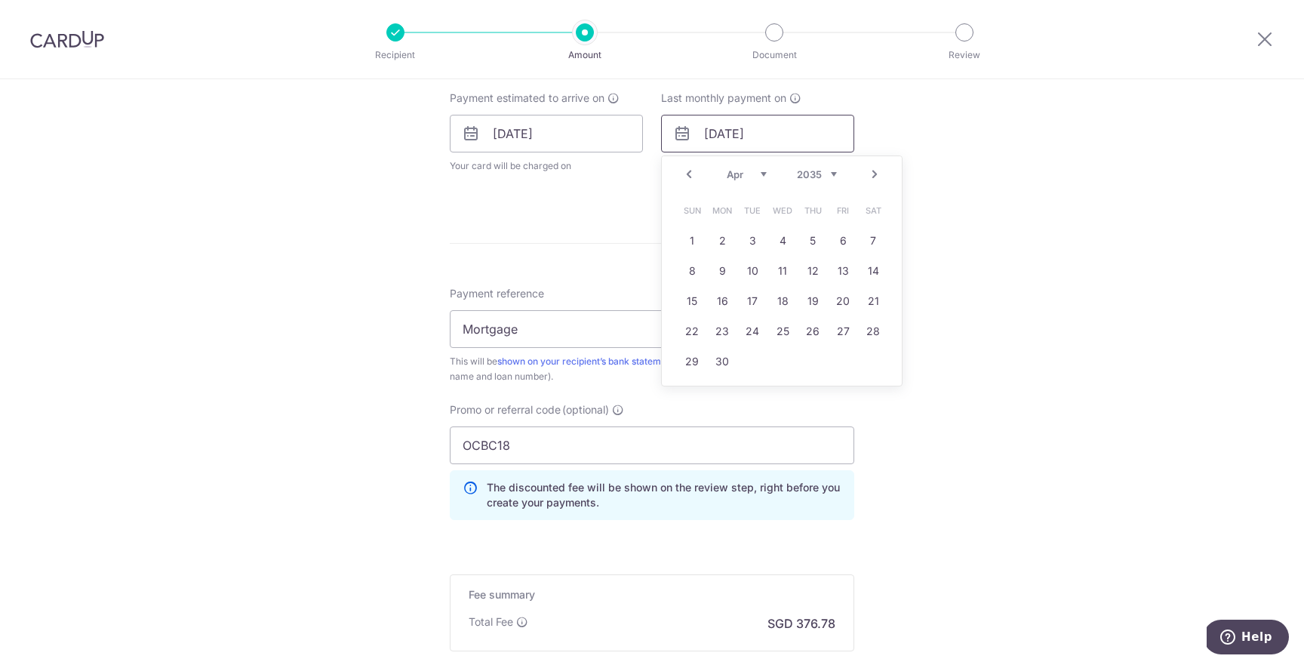
scroll to position [699, 0]
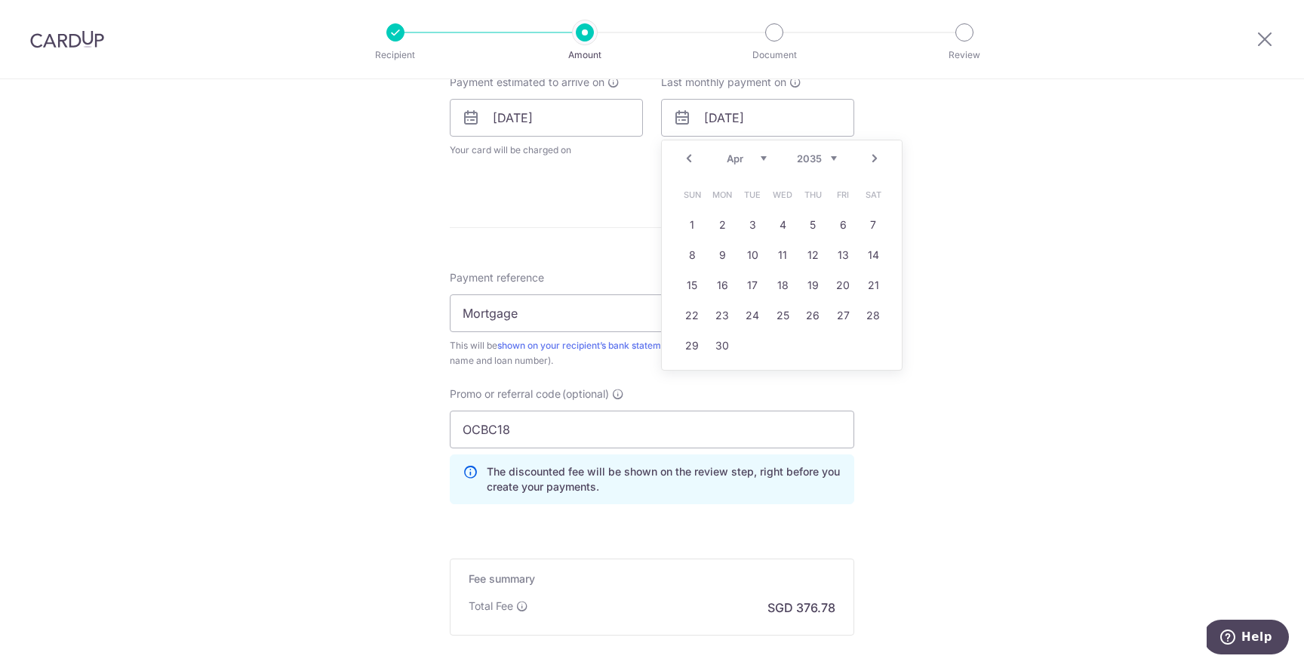
click at [756, 161] on select "Jan Feb Mar Apr May Jun Jul Aug Sep Oct Nov Dec" at bounding box center [747, 158] width 40 height 12
click at [822, 154] on select "2025 2026 2027 2028 2029 2030 2031 2032 2033 2034 2035" at bounding box center [817, 158] width 40 height 12
click at [872, 218] on link "1" at bounding box center [873, 225] width 24 height 24
type input "01/12/2035"
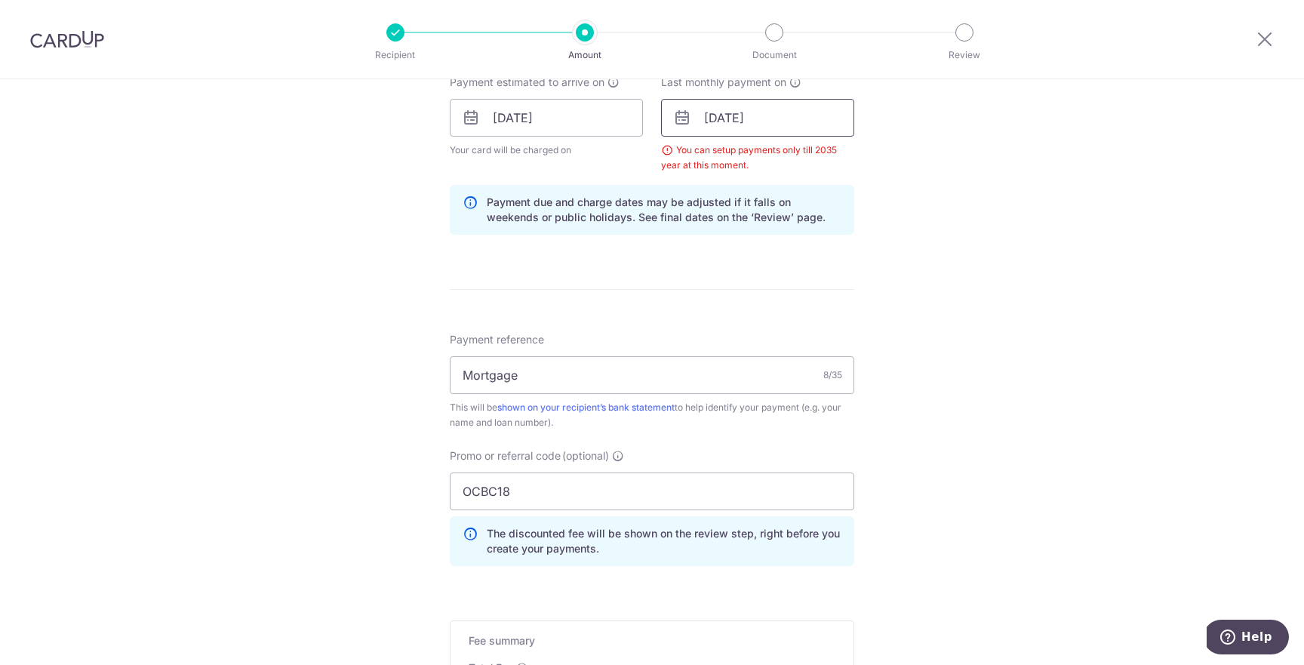
click at [777, 126] on input "[DATE]" at bounding box center [757, 118] width 193 height 38
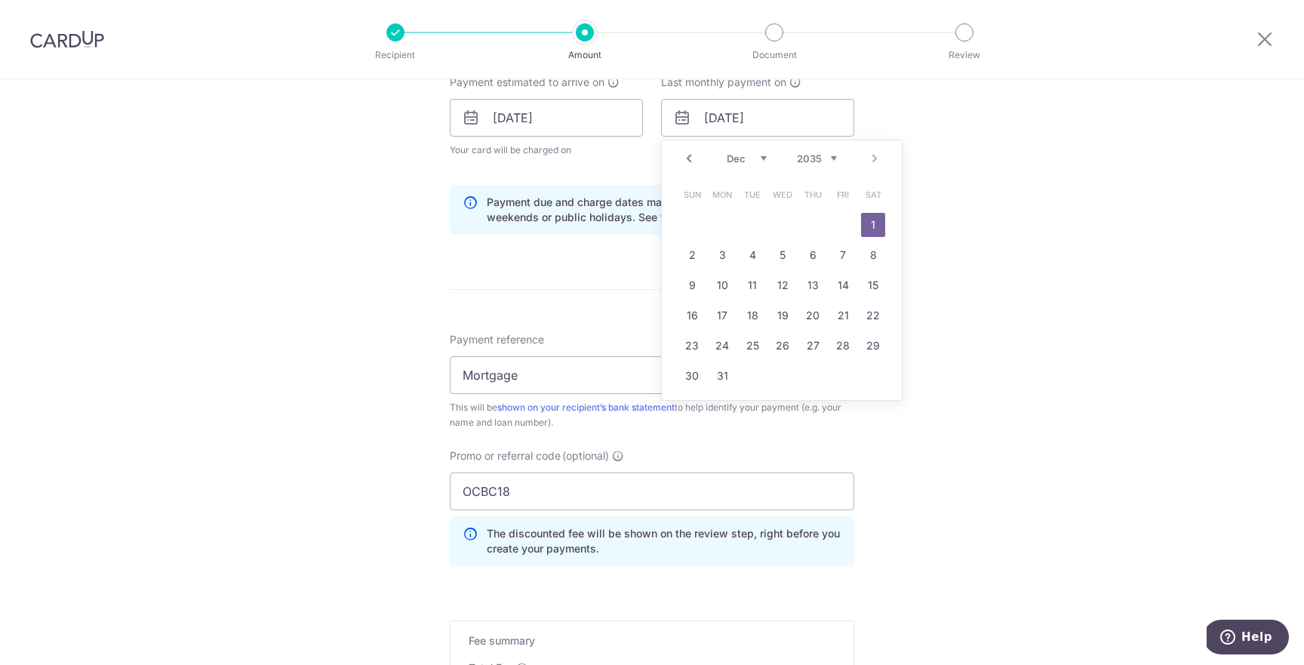
click at [872, 219] on link "1" at bounding box center [873, 225] width 24 height 24
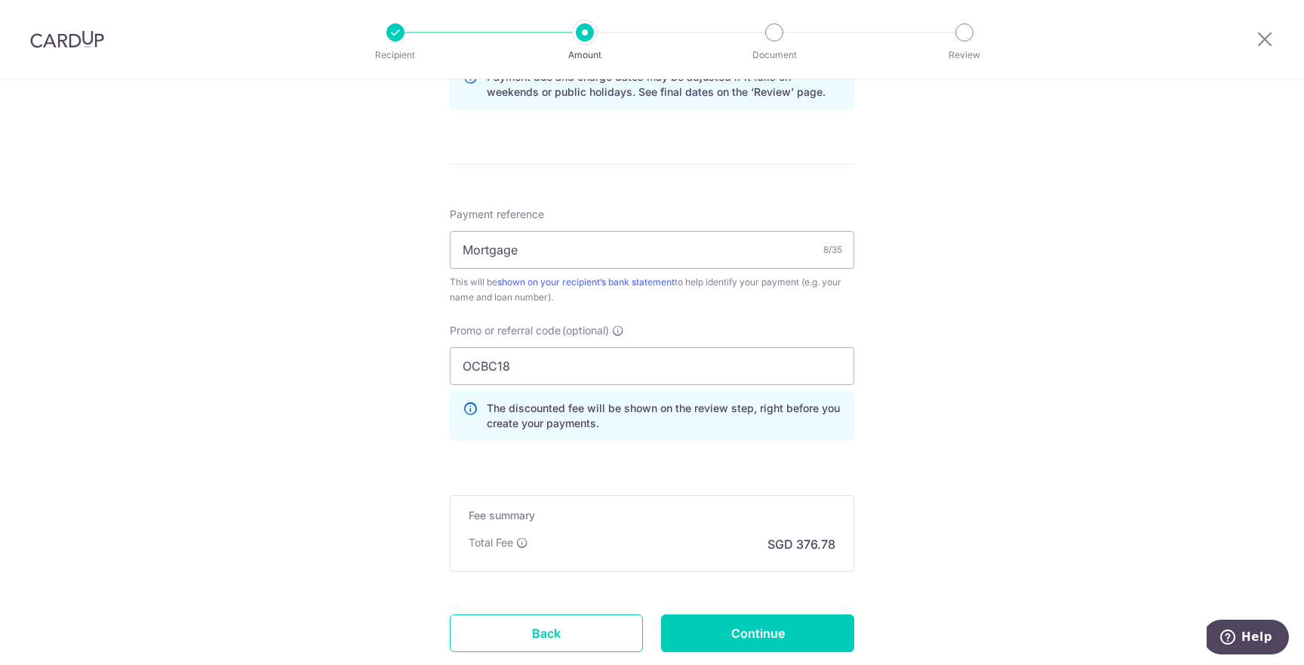
scroll to position [877, 0]
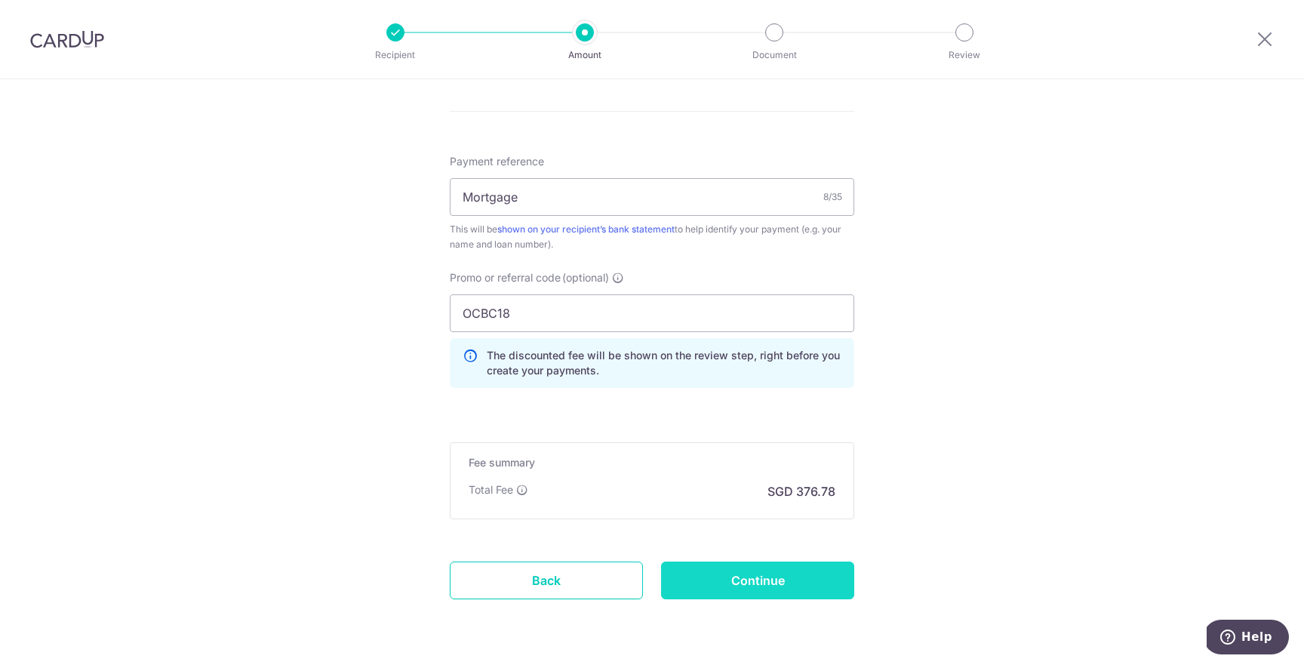
click at [763, 572] on input "Continue" at bounding box center [757, 580] width 193 height 38
type input "Update Schedule"
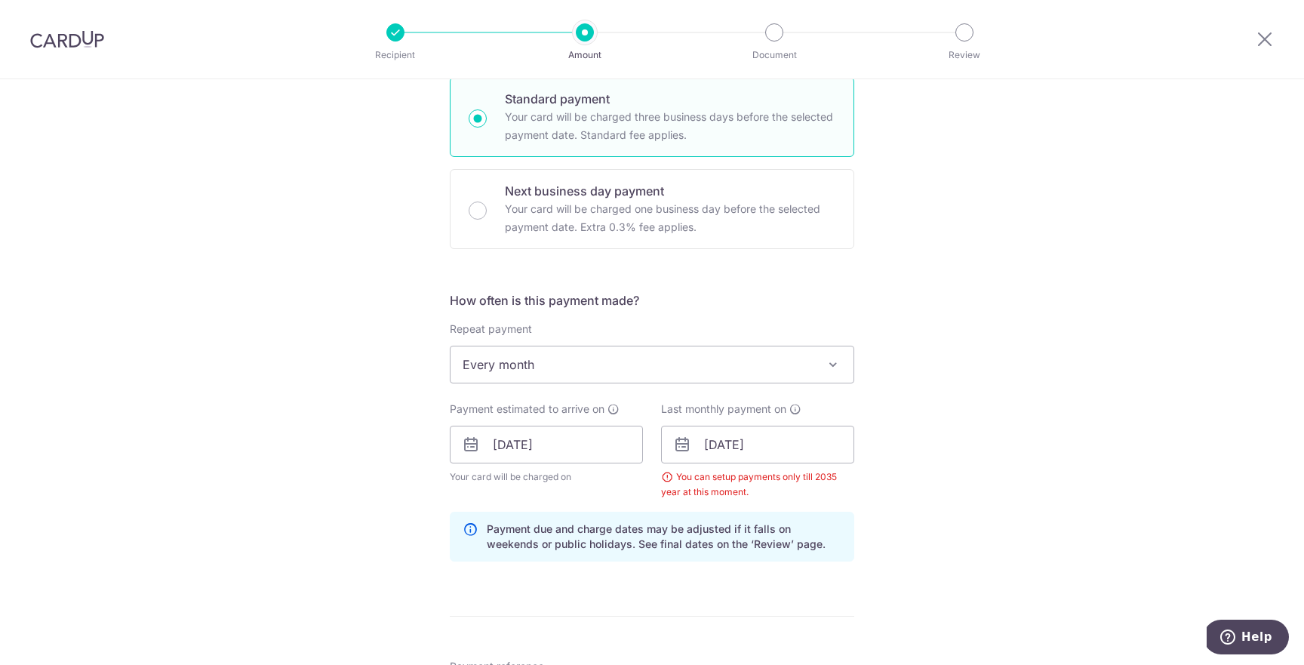
scroll to position [346, 0]
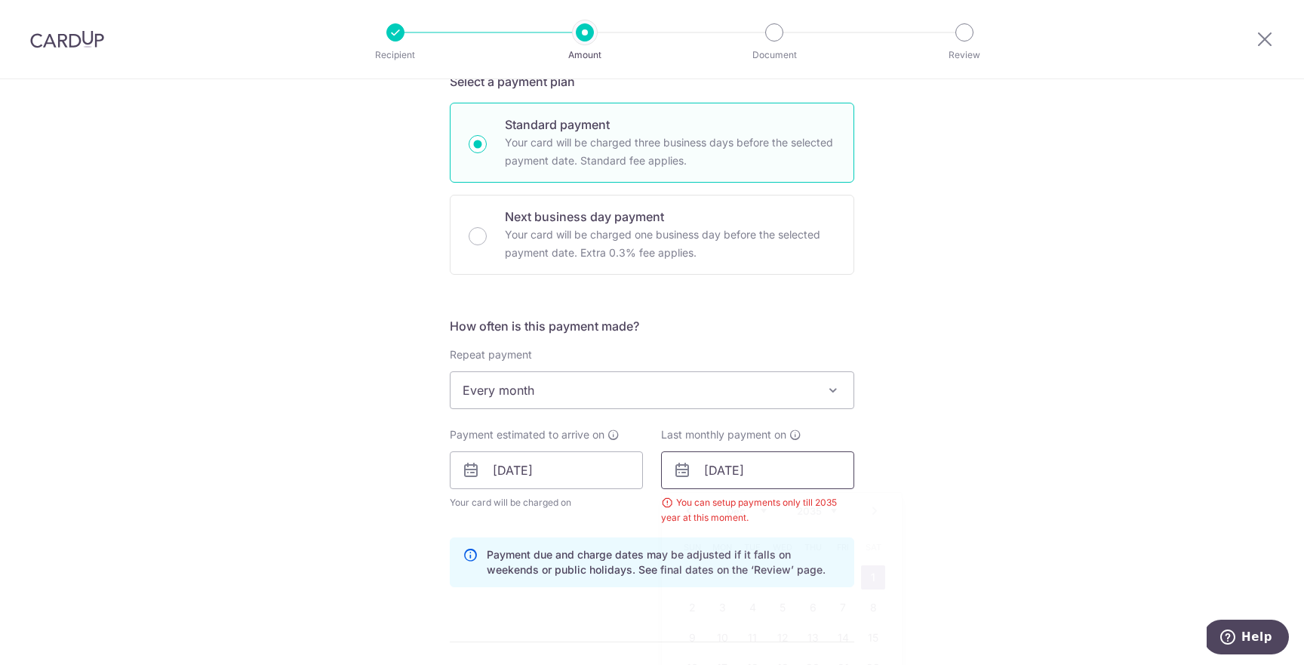
click at [784, 468] on input "01/12/2035" at bounding box center [757, 470] width 193 height 38
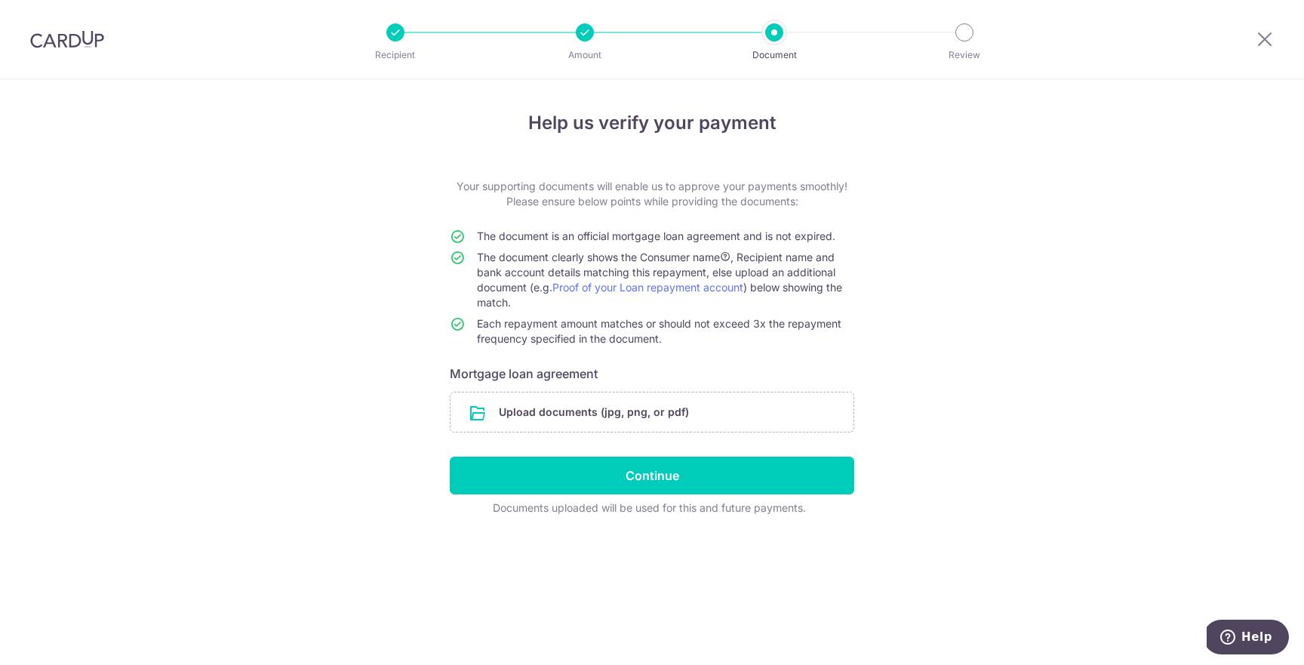
click at [587, 38] on div at bounding box center [585, 32] width 18 height 18
click at [516, 412] on input "file" at bounding box center [652, 411] width 403 height 39
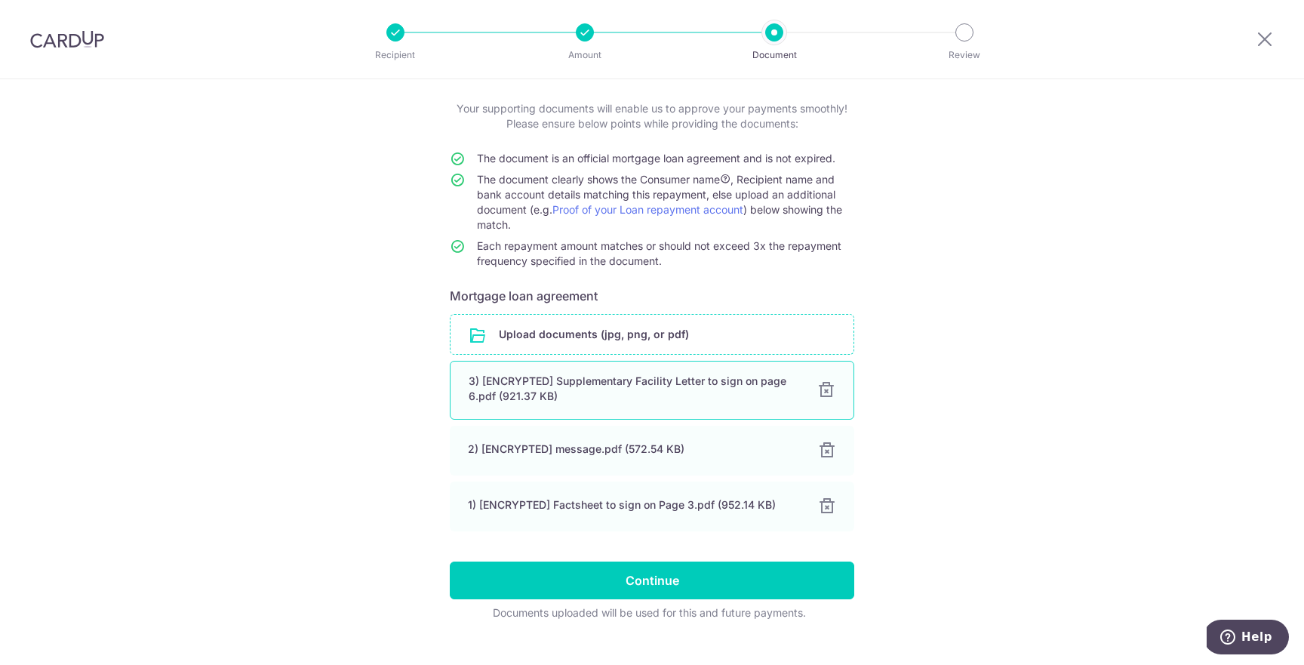
scroll to position [103, 0]
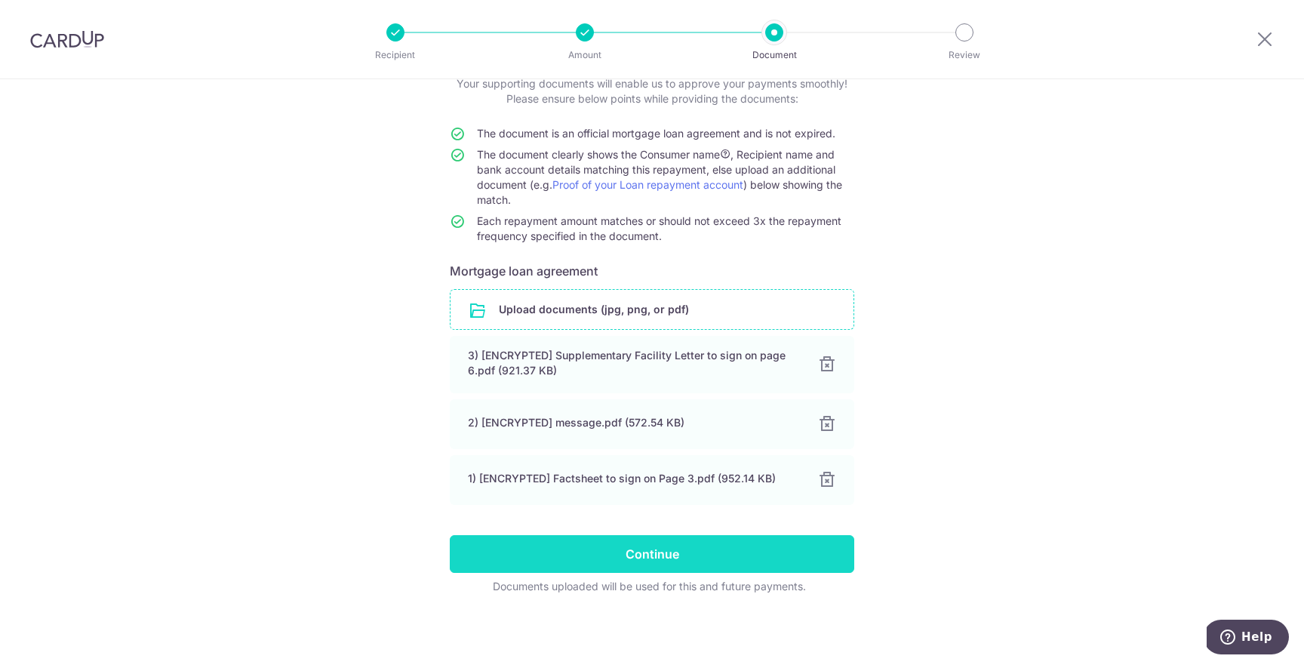
click at [638, 564] on input "Continue" at bounding box center [652, 554] width 404 height 38
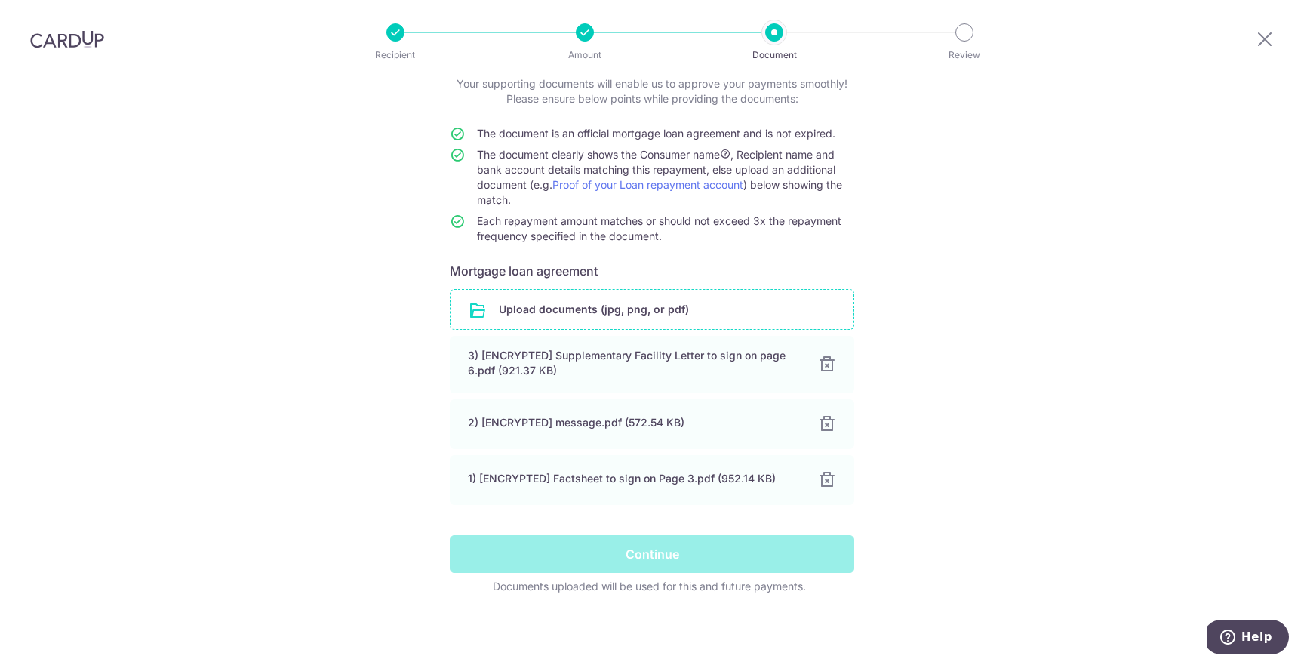
click at [715, 561] on div "Continue" at bounding box center [652, 554] width 423 height 38
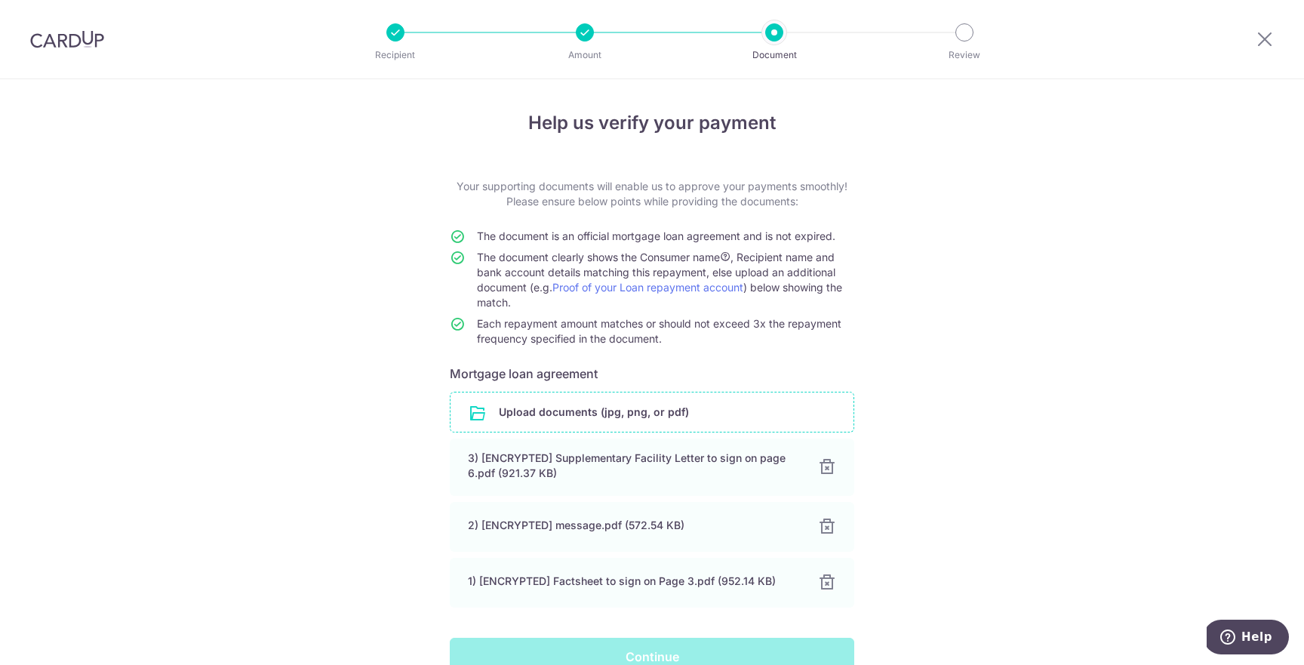
click at [963, 35] on div at bounding box center [964, 32] width 18 height 18
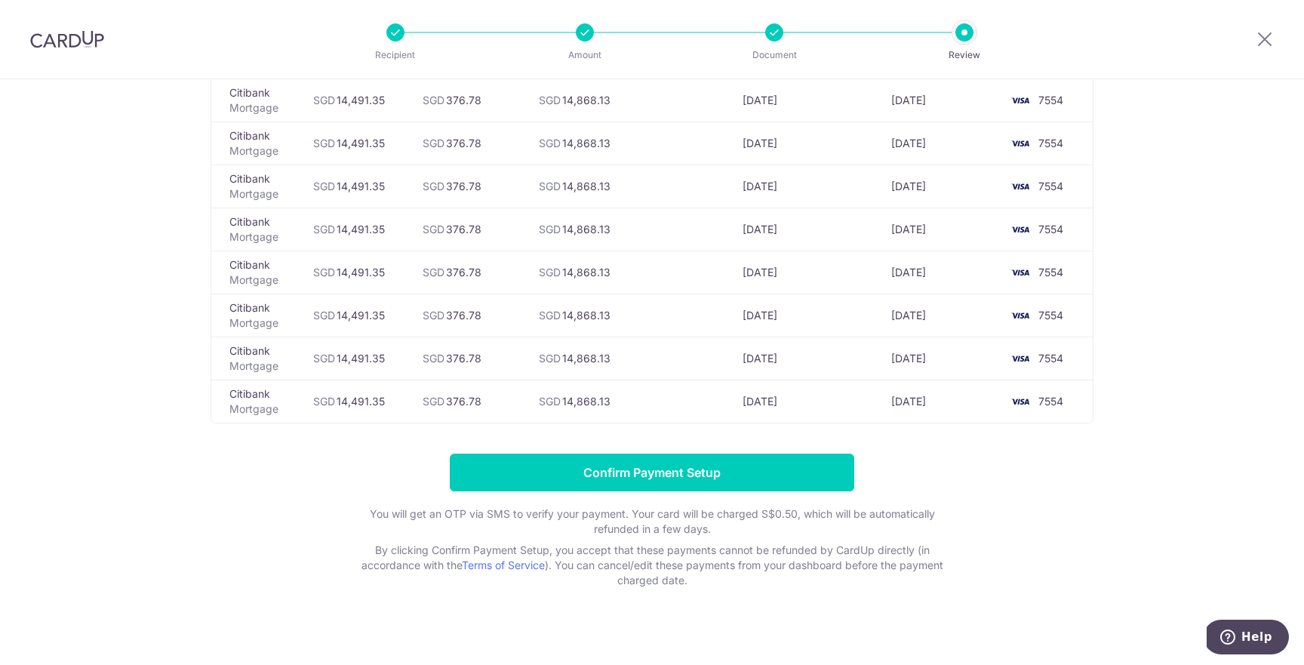
scroll to position [5157, 0]
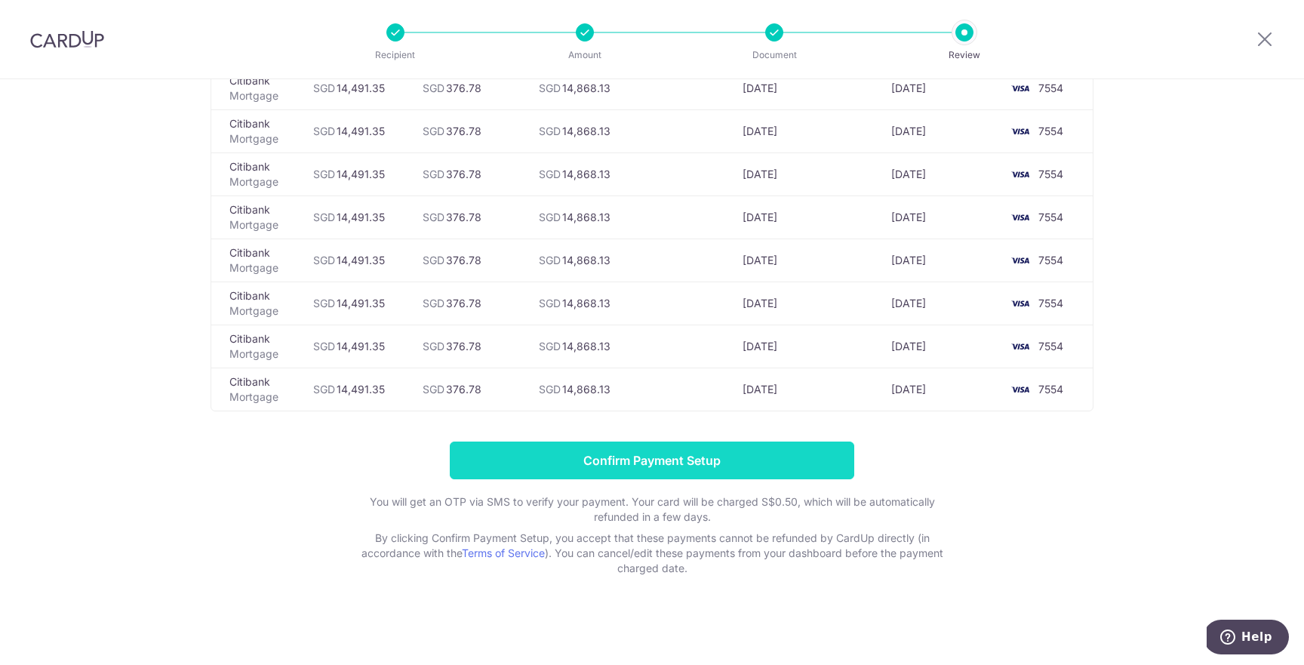
click at [666, 463] on input "Confirm Payment Setup" at bounding box center [652, 460] width 404 height 38
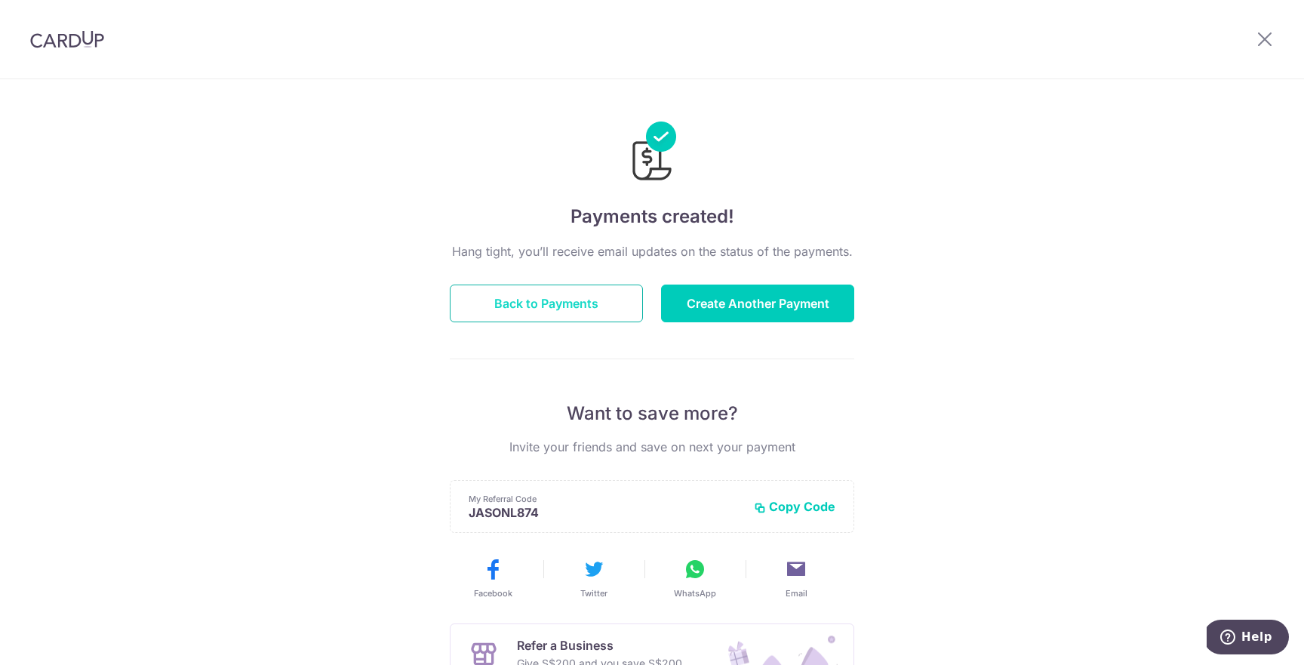
click at [550, 300] on button "Back to Payments" at bounding box center [546, 303] width 193 height 38
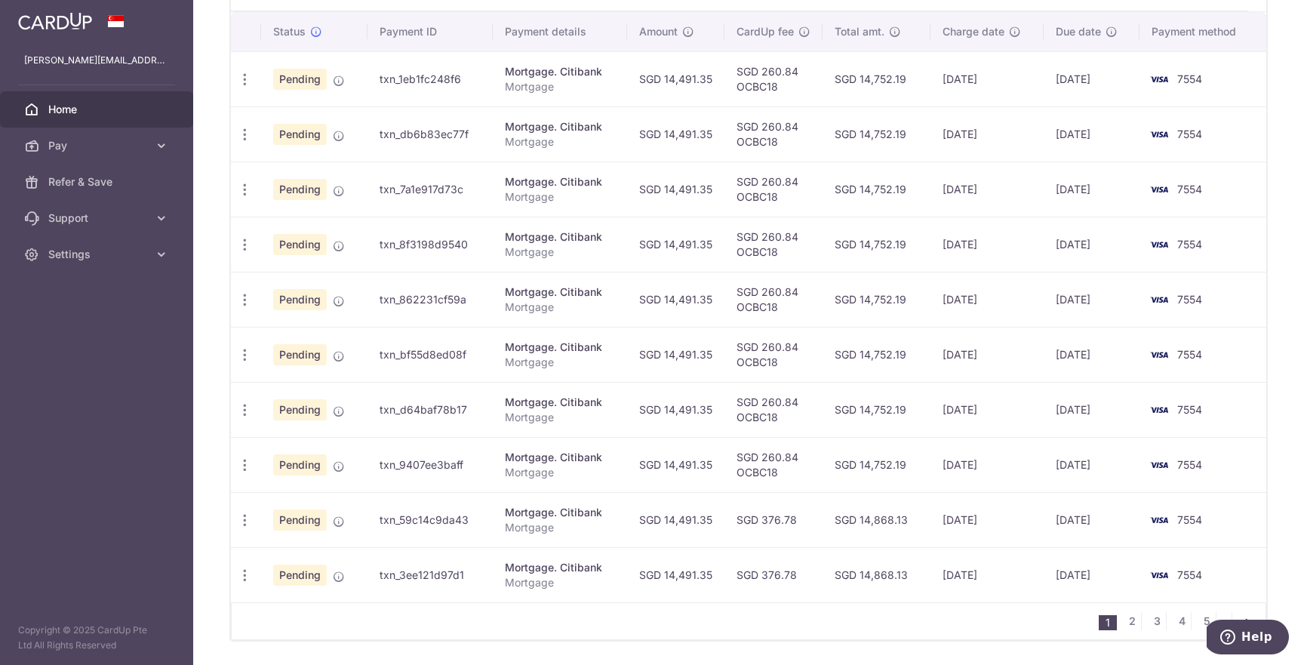
scroll to position [502, 0]
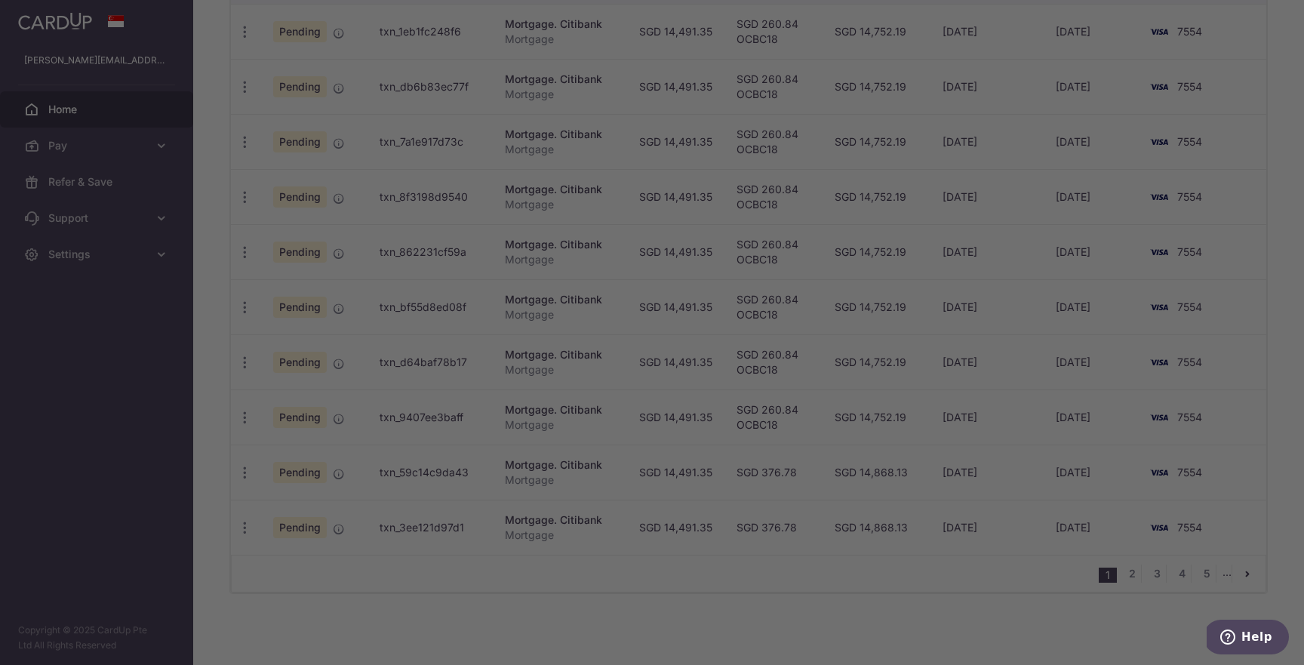
click at [209, 460] on div at bounding box center [658, 336] width 1317 height 672
